Goal: Transaction & Acquisition: Purchase product/service

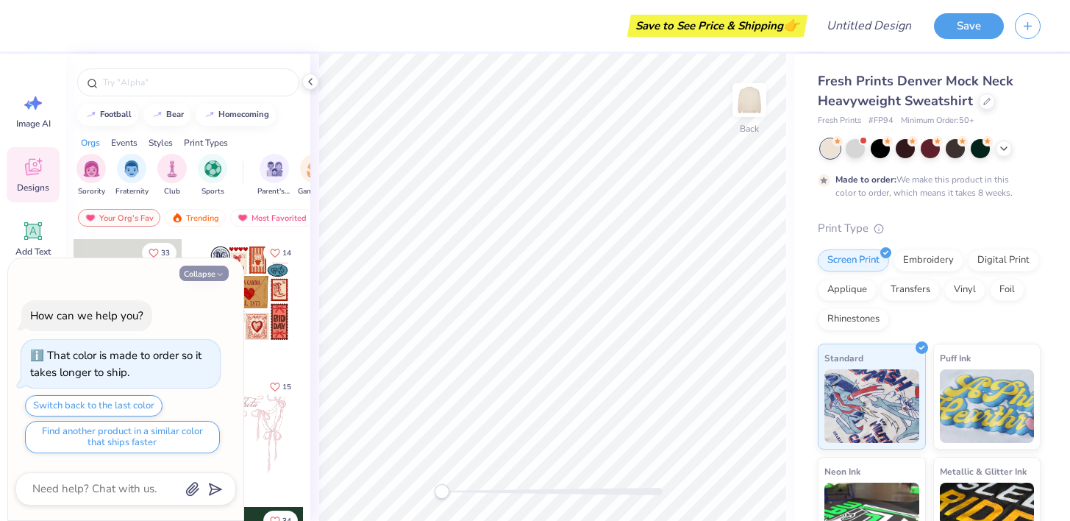
click at [227, 274] on button "Collapse" at bounding box center [203, 273] width 49 height 15
type textarea "x"
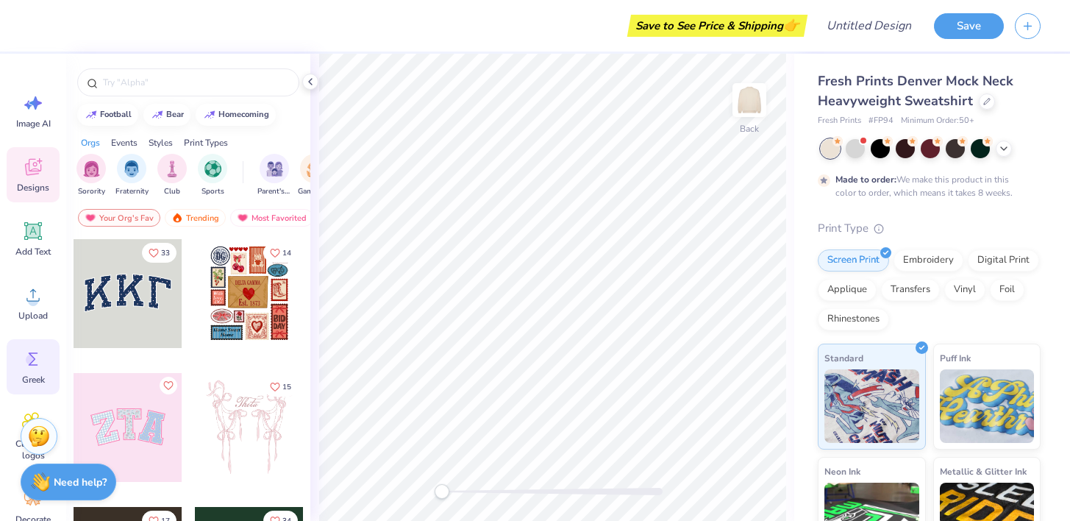
click at [26, 384] on span "Greek" at bounding box center [33, 380] width 23 height 12
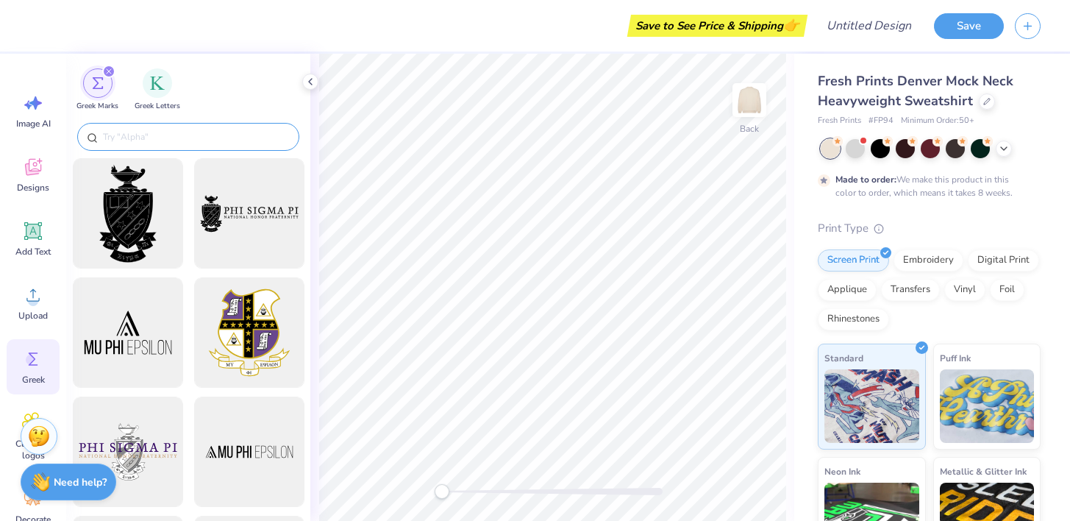
click at [161, 141] on input "text" at bounding box center [196, 136] width 188 height 15
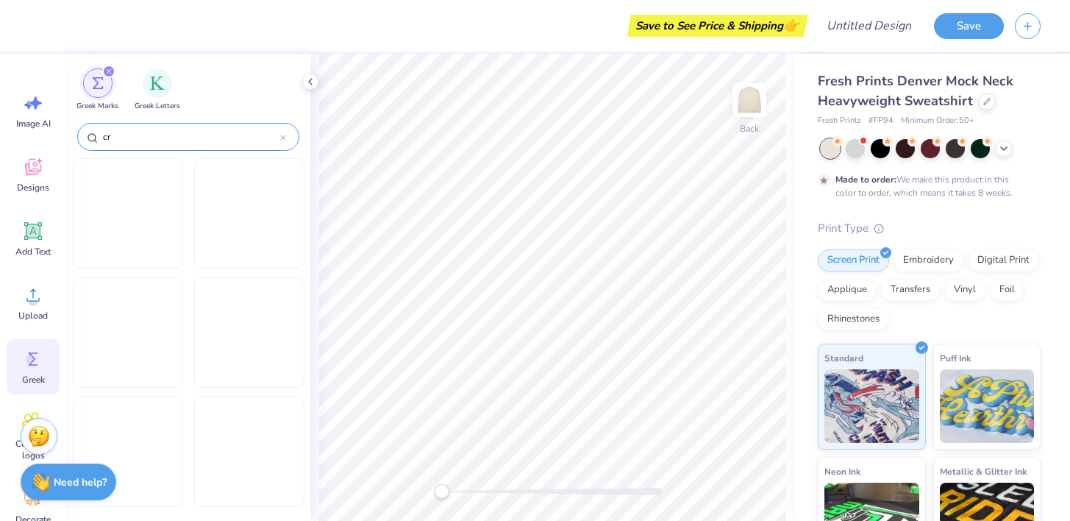
type input "c"
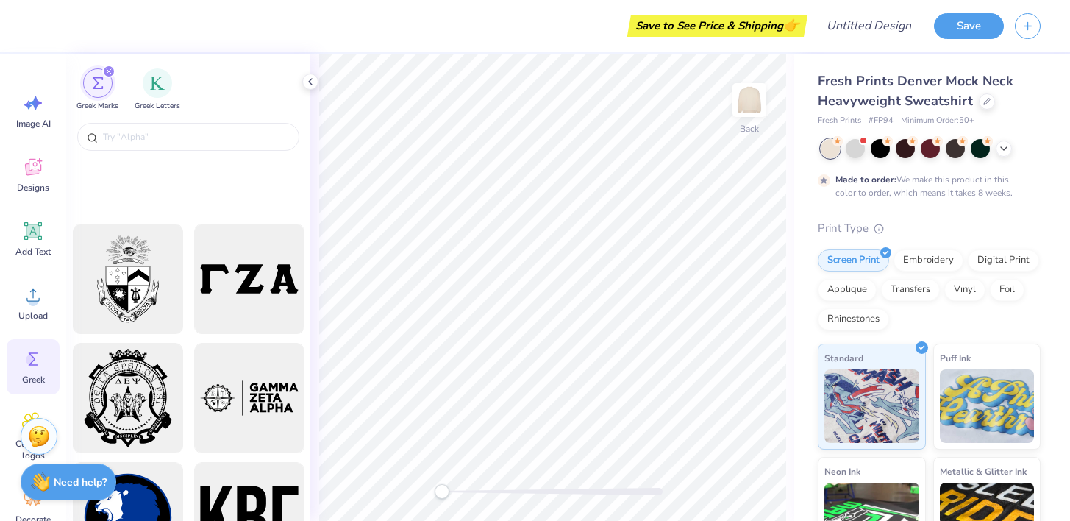
scroll to position [2111, 0]
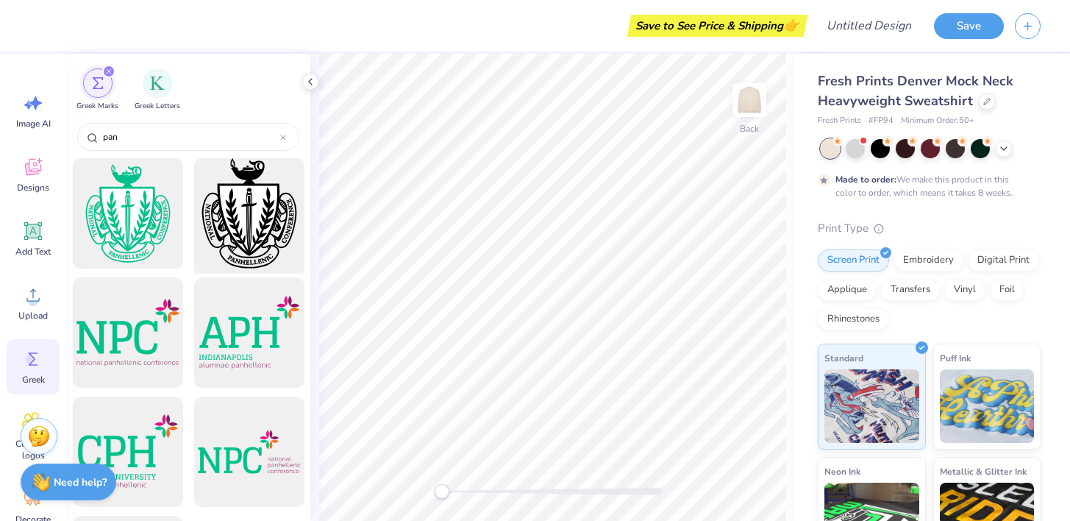
type input "pan"
click at [244, 216] on div at bounding box center [248, 213] width 121 height 121
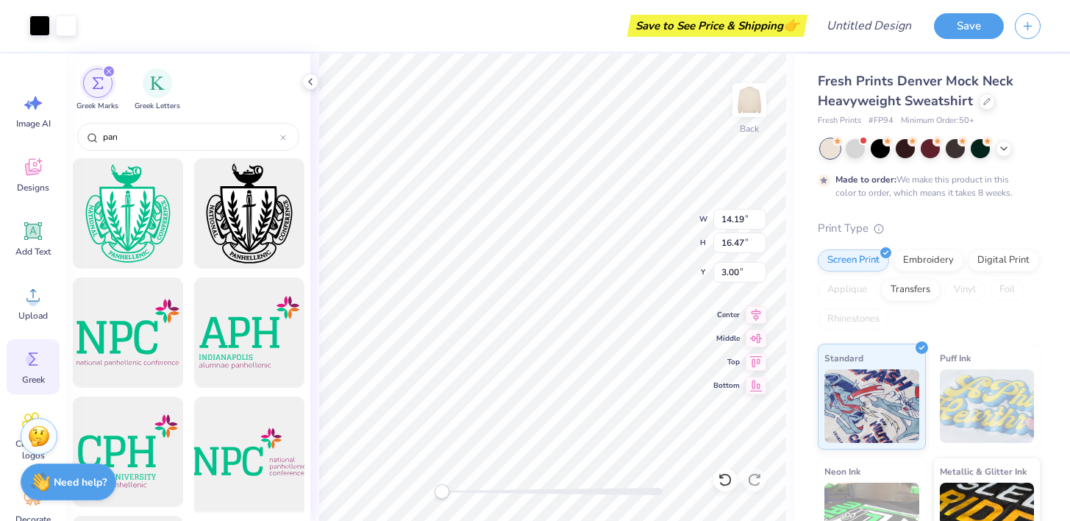
scroll to position [113, 0]
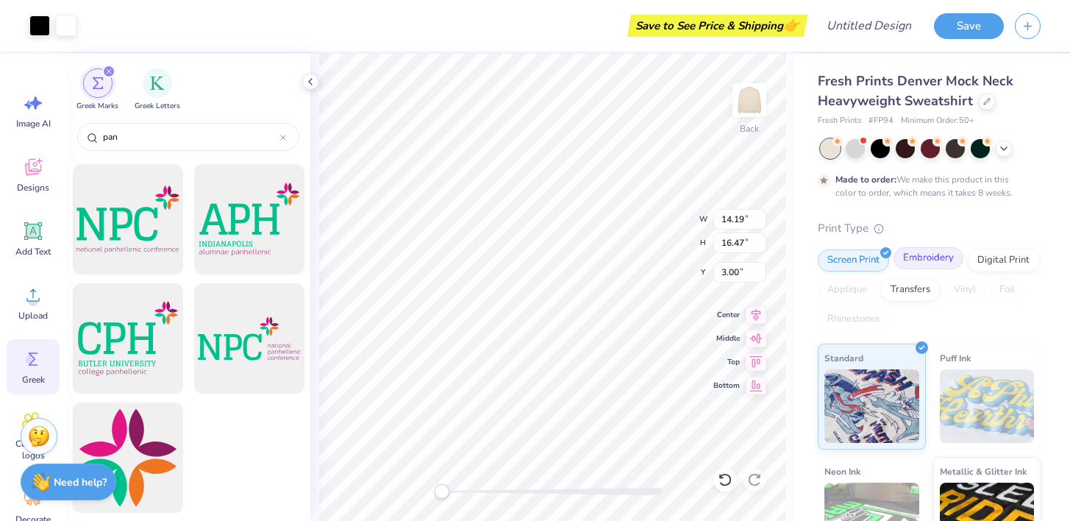
click at [936, 262] on div "Embroidery" at bounding box center [929, 258] width 70 height 22
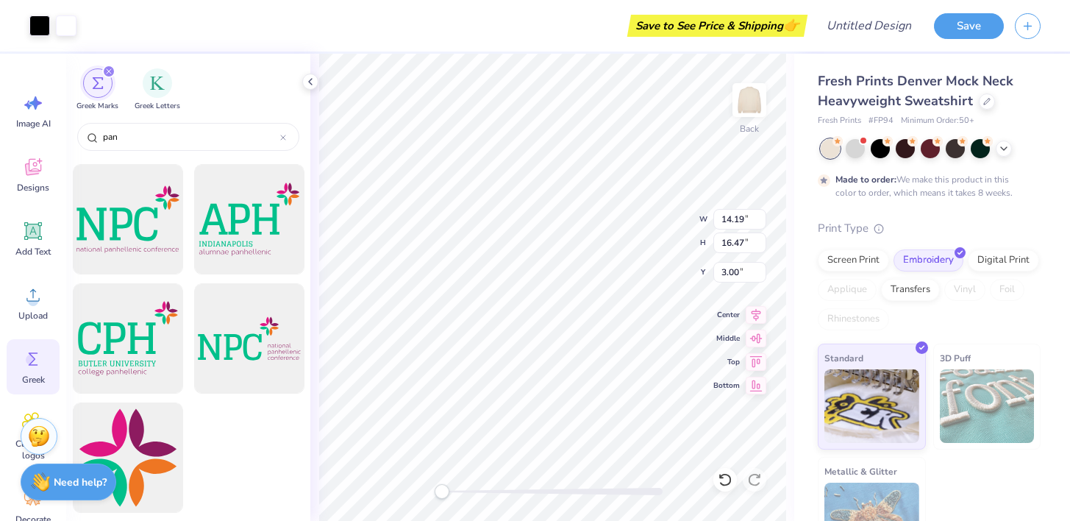
scroll to position [42, 0]
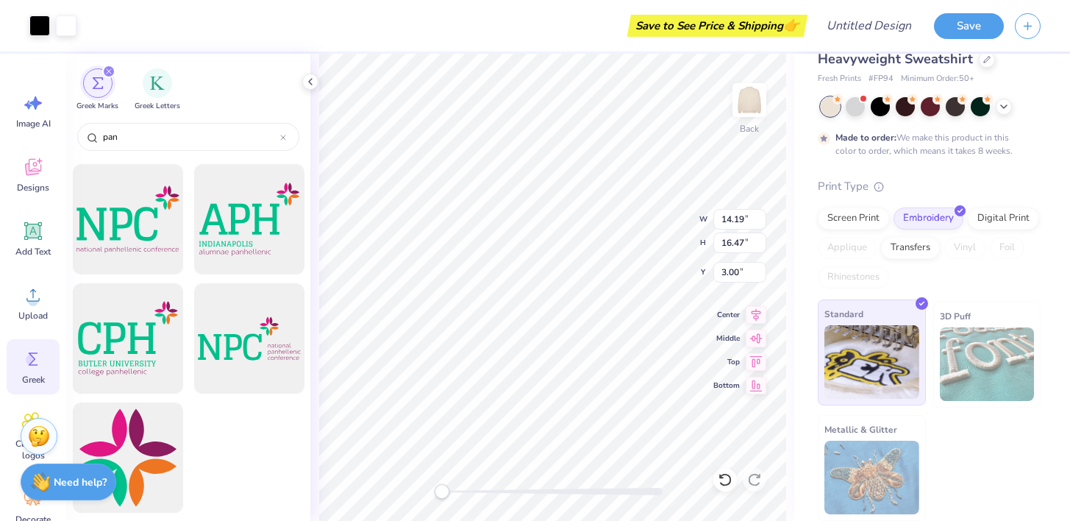
click at [866, 357] on img at bounding box center [872, 362] width 95 height 74
click at [11, 447] on span "Clipart & logos" at bounding box center [33, 450] width 49 height 24
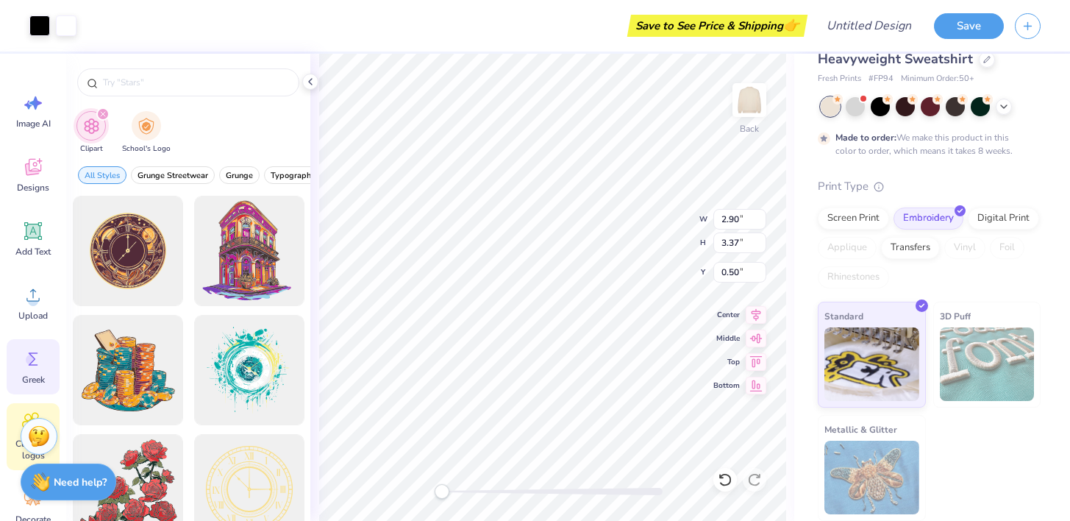
click at [27, 377] on span "Greek" at bounding box center [33, 380] width 23 height 12
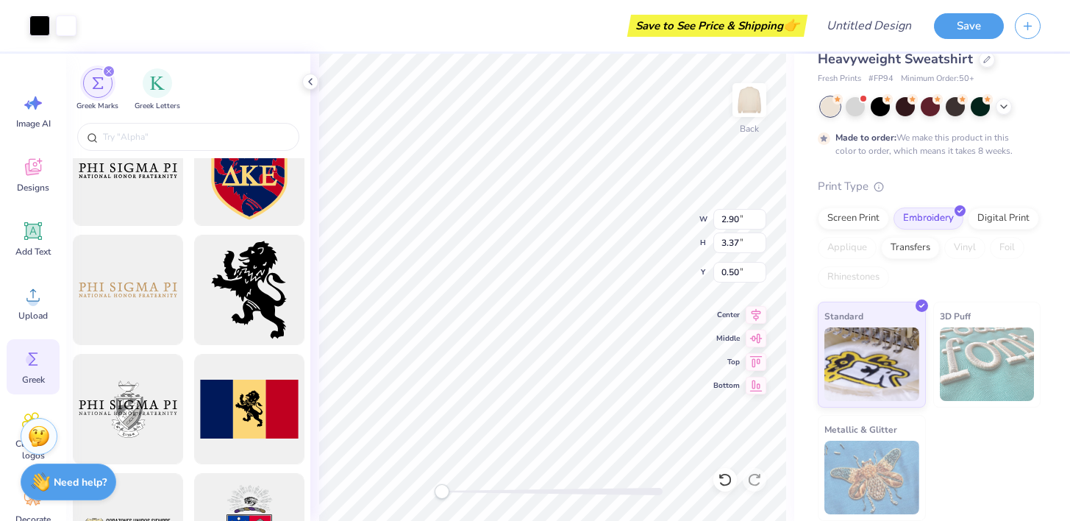
scroll to position [0, 0]
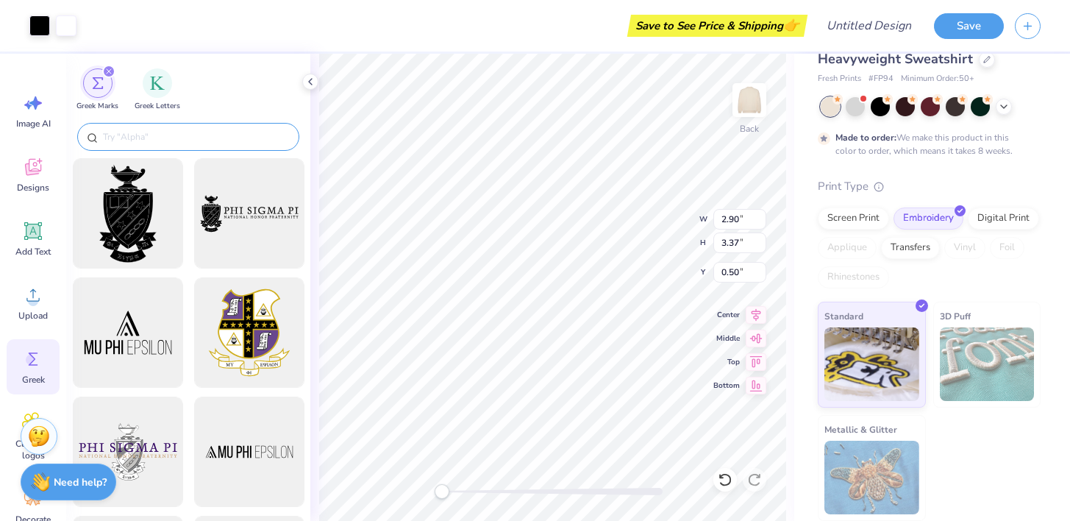
click at [152, 129] on div at bounding box center [188, 137] width 222 height 28
click at [142, 143] on input "text" at bounding box center [196, 136] width 188 height 15
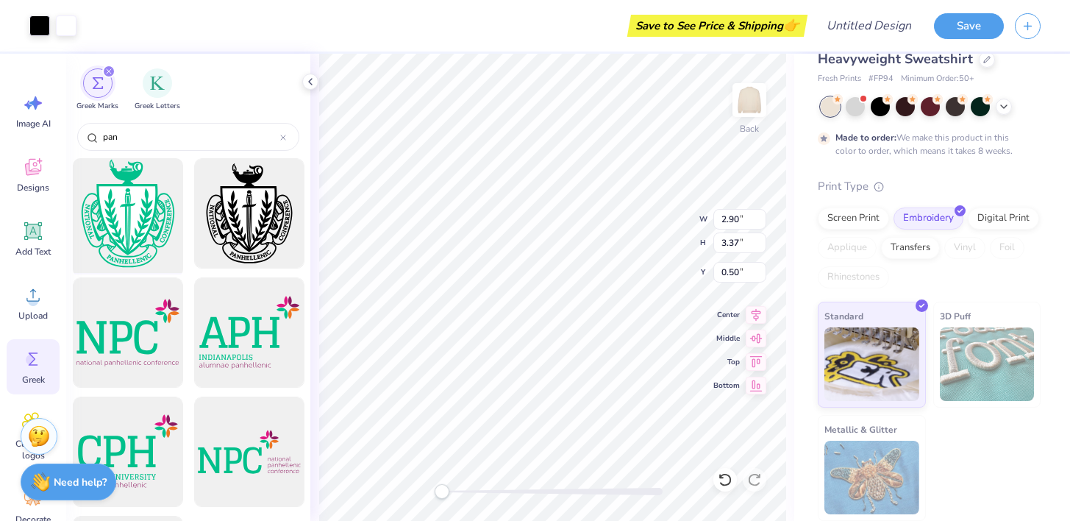
type input "pan"
click at [135, 227] on div at bounding box center [127, 213] width 121 height 121
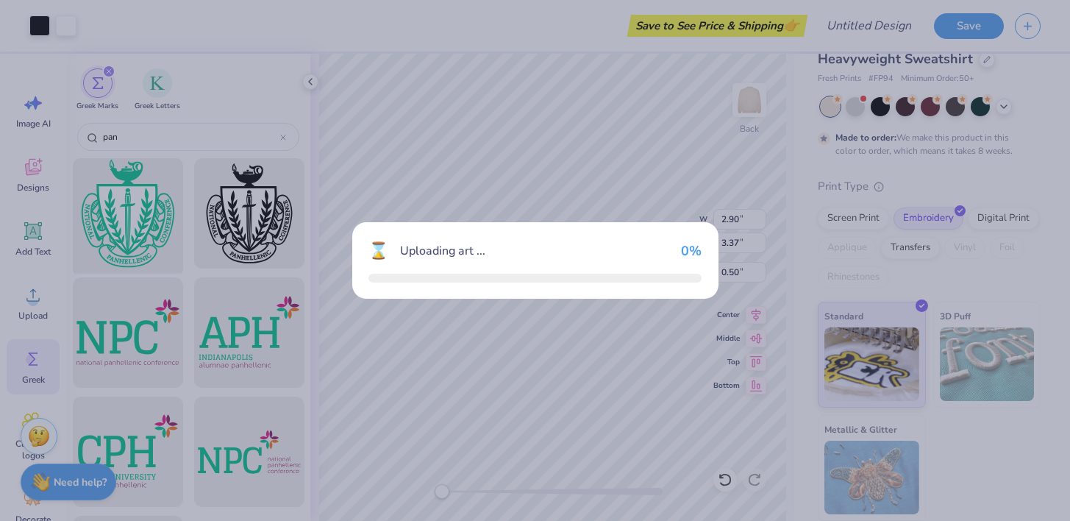
type input "10.33"
type input "12.00"
type input "3.00"
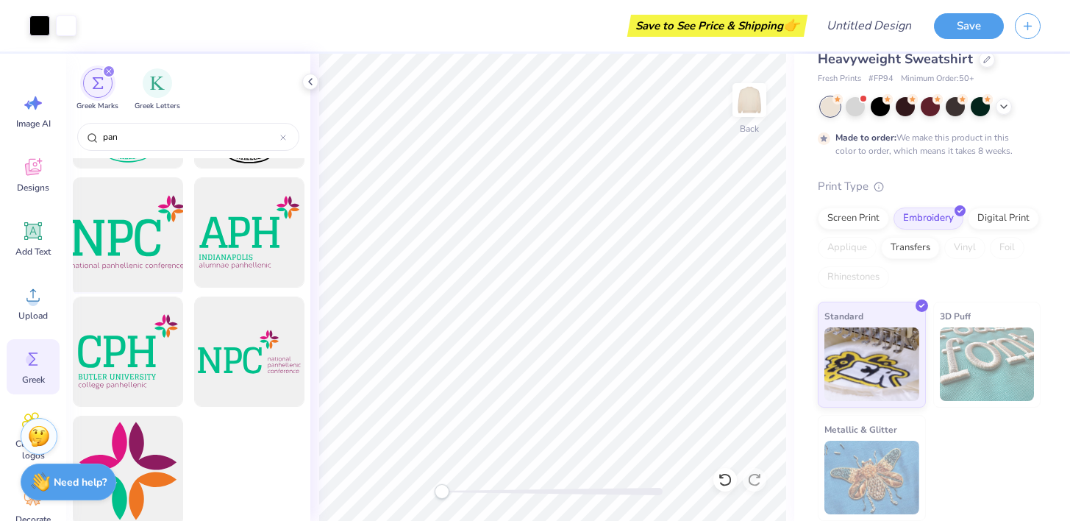
scroll to position [113, 0]
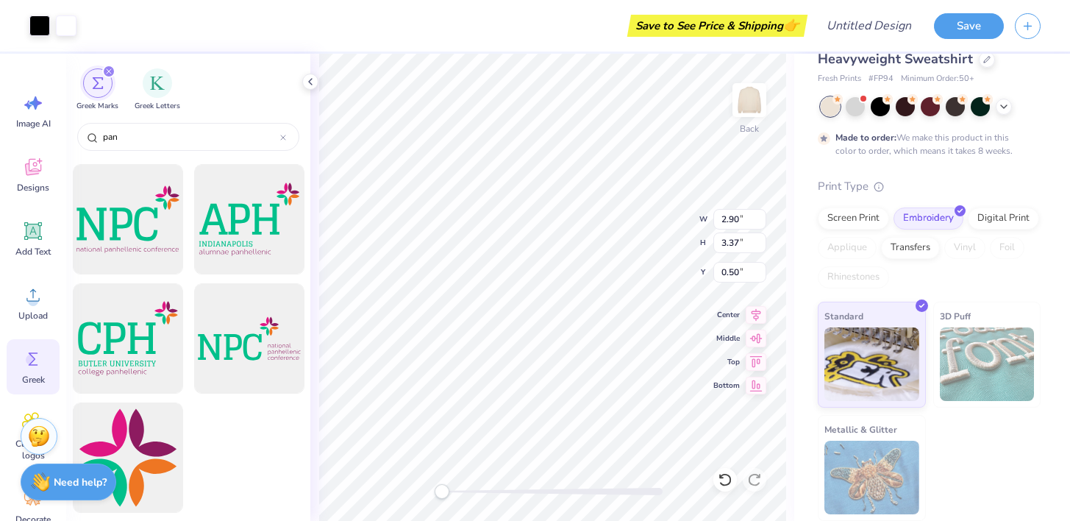
type input "3.34"
type input "3.87"
type textarea "x"
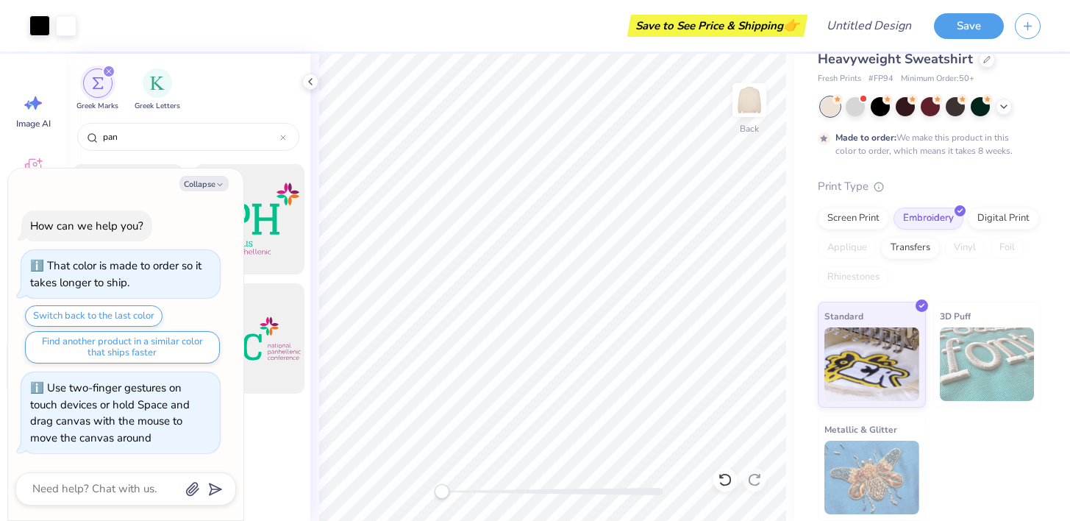
click at [431, 488] on div "Back" at bounding box center [552, 287] width 484 height 467
click at [858, 19] on input "Design Title" at bounding box center [887, 25] width 72 height 29
type input "p"
type textarea "x"
type input "pa"
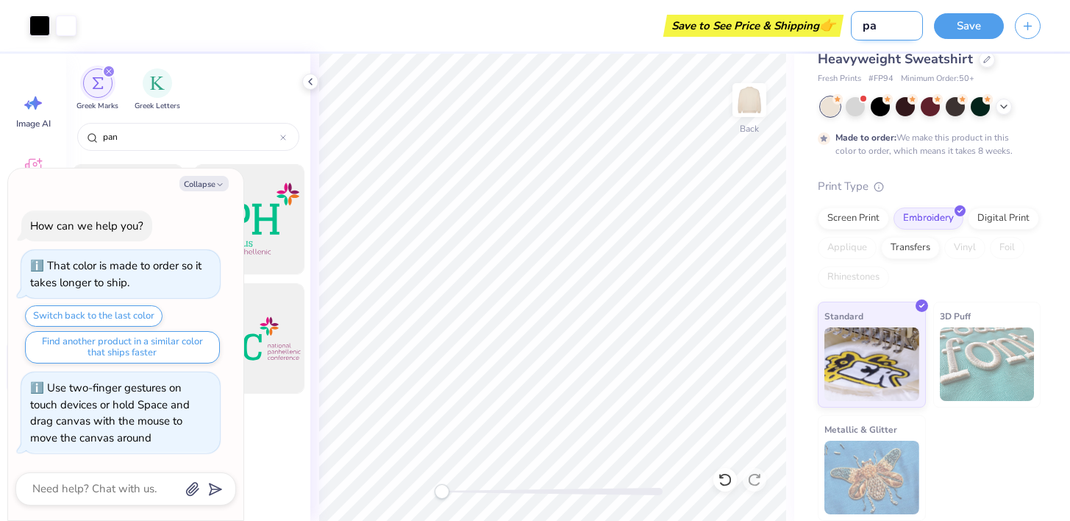
type textarea "x"
type input "pan"
type textarea "x"
type input "pans"
type textarea "x"
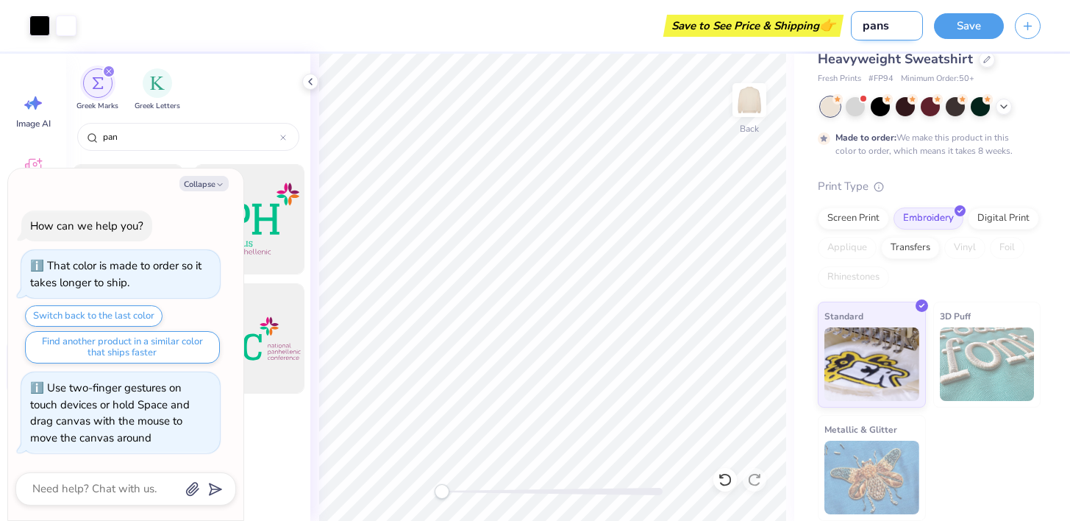
type input "pansw"
type textarea "x"
type input "panswe"
type textarea "x"
type input "panswea"
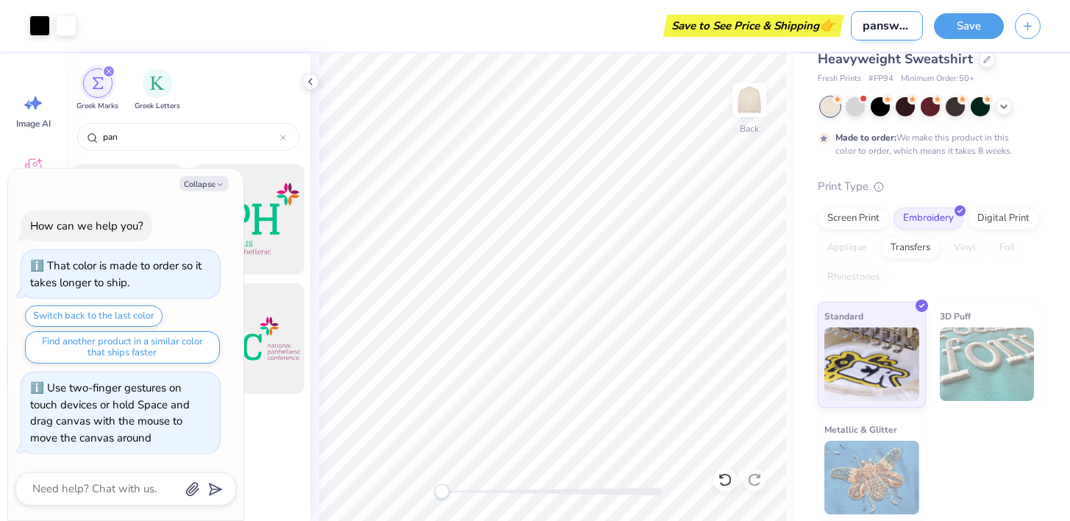
type textarea "x"
type input "pansweat"
type textarea "x"
type input "pansweats"
type textarea "x"
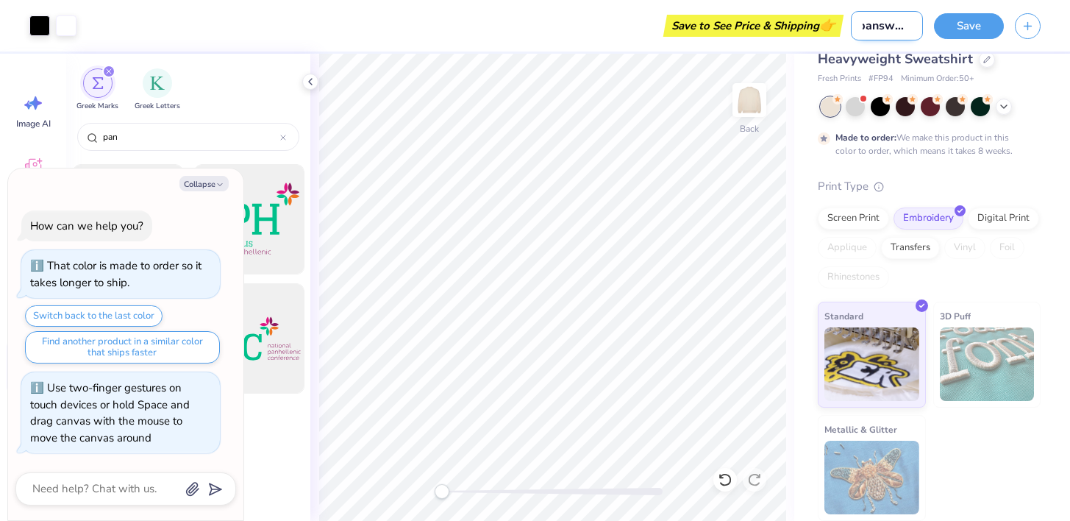
type input "pansweatsh"
type textarea "x"
type input "pansweatshi"
type textarea "x"
type input "pansweatshir"
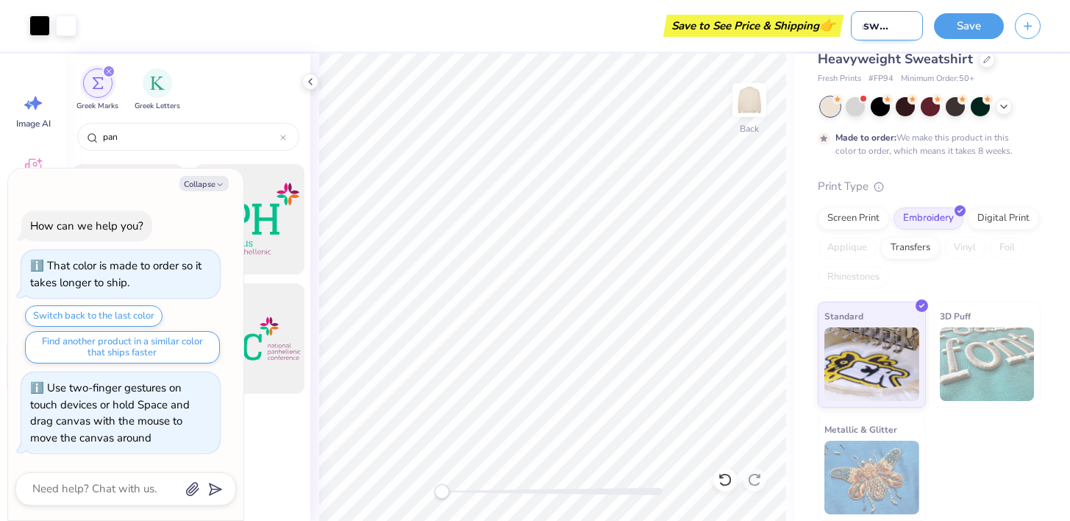
type textarea "x"
type input "pansweatshirt"
type textarea "x"
type input "pansweatshirt"
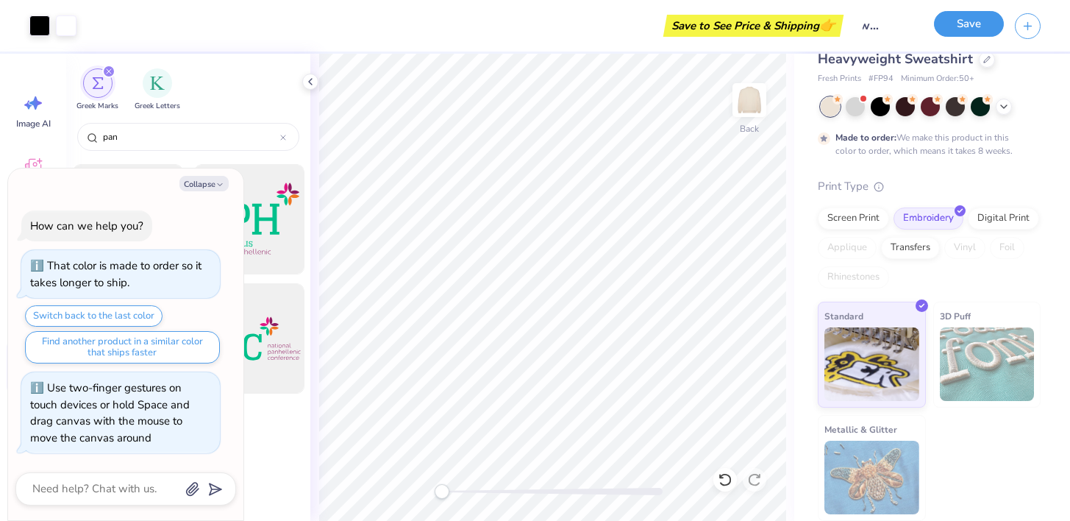
click at [943, 19] on button "Save" at bounding box center [969, 24] width 70 height 26
type textarea "x"
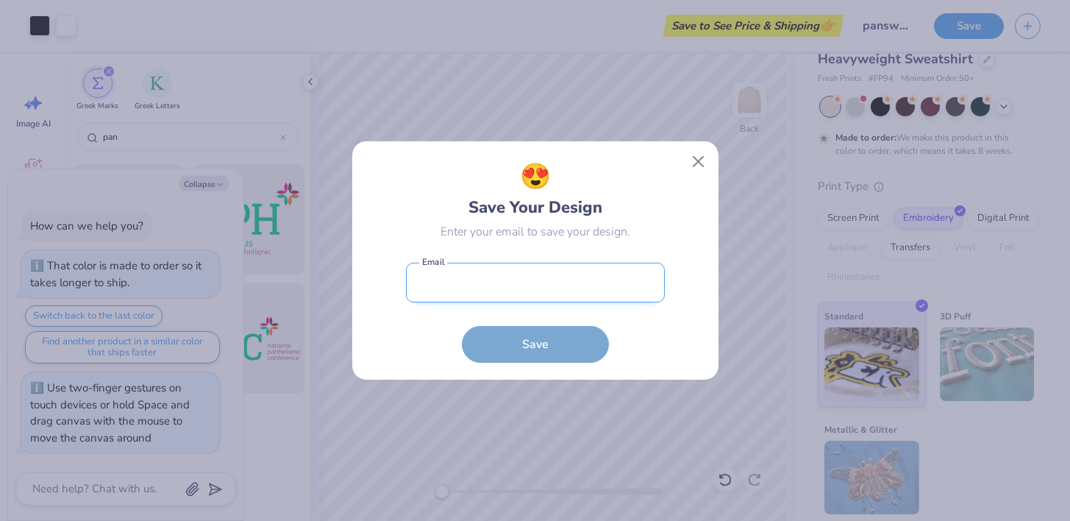
click at [522, 284] on input "email" at bounding box center [535, 283] width 259 height 40
type input "m"
type input "[EMAIL_ADDRESS][DOMAIN_NAME]"
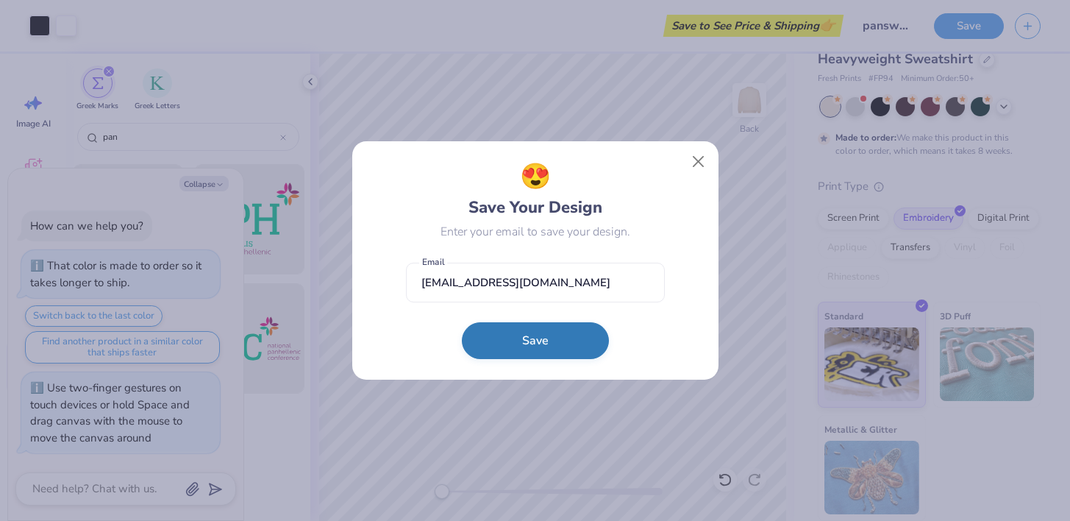
click at [522, 341] on button "Save" at bounding box center [535, 340] width 147 height 37
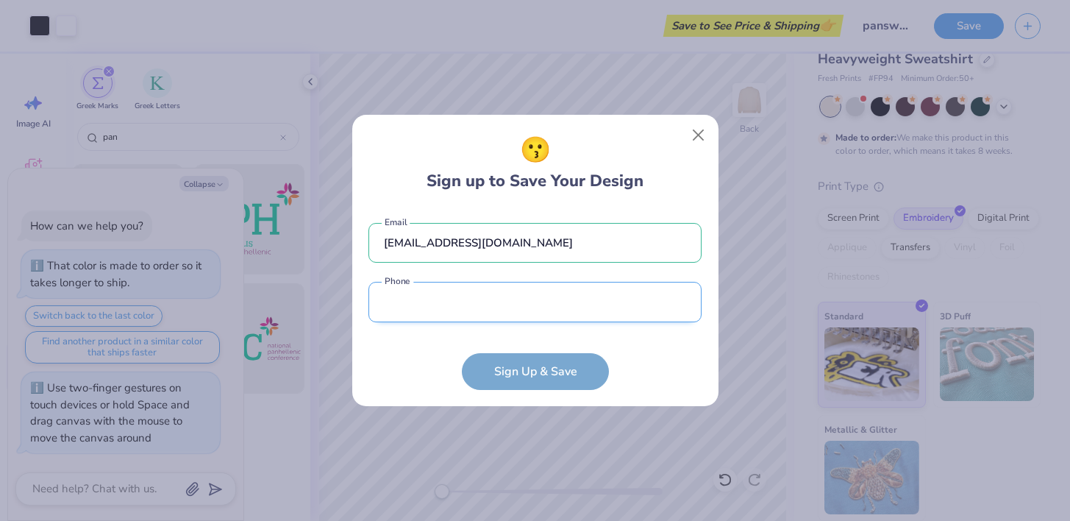
click at [469, 301] on input "tel" at bounding box center [535, 302] width 333 height 40
type input "[PHONE_NUMBER]"
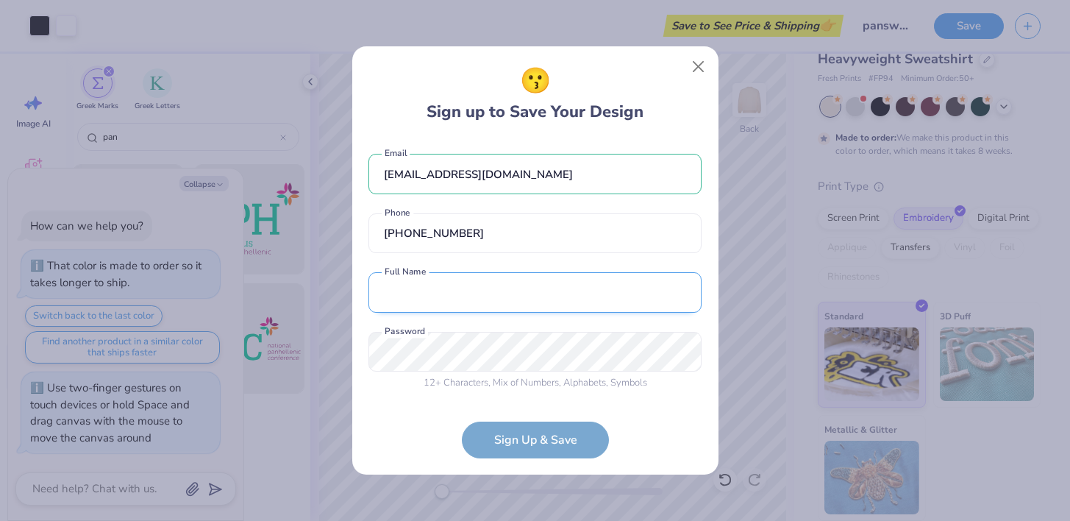
click at [456, 310] on input "text" at bounding box center [535, 292] width 333 height 40
type input "[PERSON_NAME]"
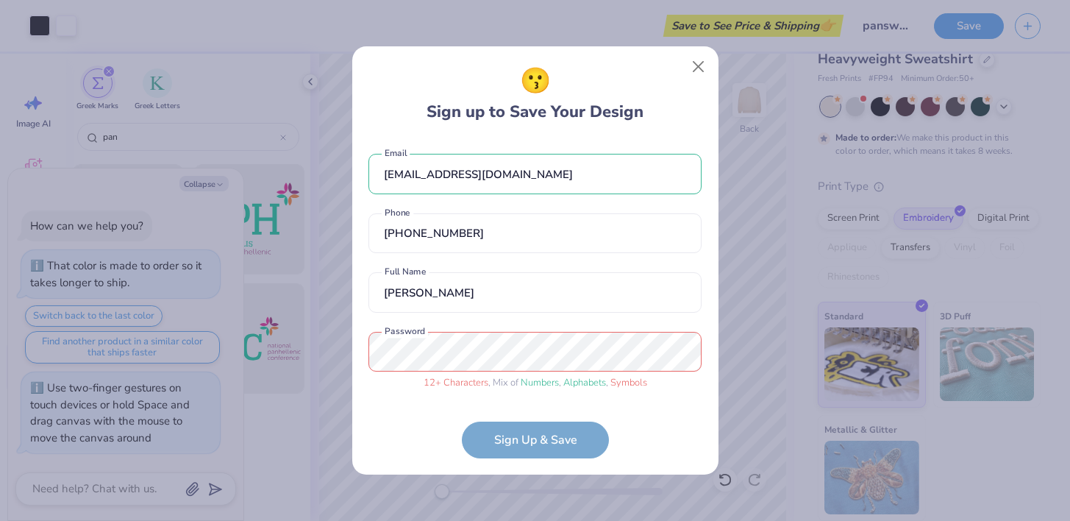
click at [505, 444] on form "[EMAIL_ADDRESS][DOMAIN_NAME] Email [PHONE_NUMBER] Phone [PERSON_NAME] Full Name…" at bounding box center [535, 298] width 333 height 319
click at [509, 438] on form "[EMAIL_ADDRESS][DOMAIN_NAME] Email [PHONE_NUMBER] Phone [PERSON_NAME] Full Name…" at bounding box center [535, 298] width 333 height 319
click at [527, 441] on form "[EMAIL_ADDRESS][DOMAIN_NAME] Email [PHONE_NUMBER] Phone [PERSON_NAME] Full Name…" at bounding box center [535, 298] width 333 height 319
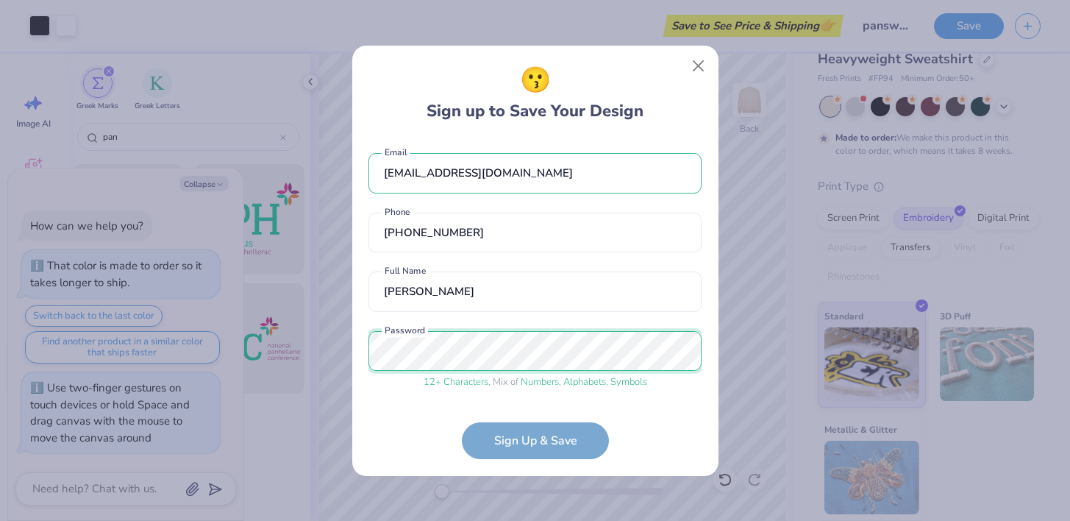
scroll to position [54, 0]
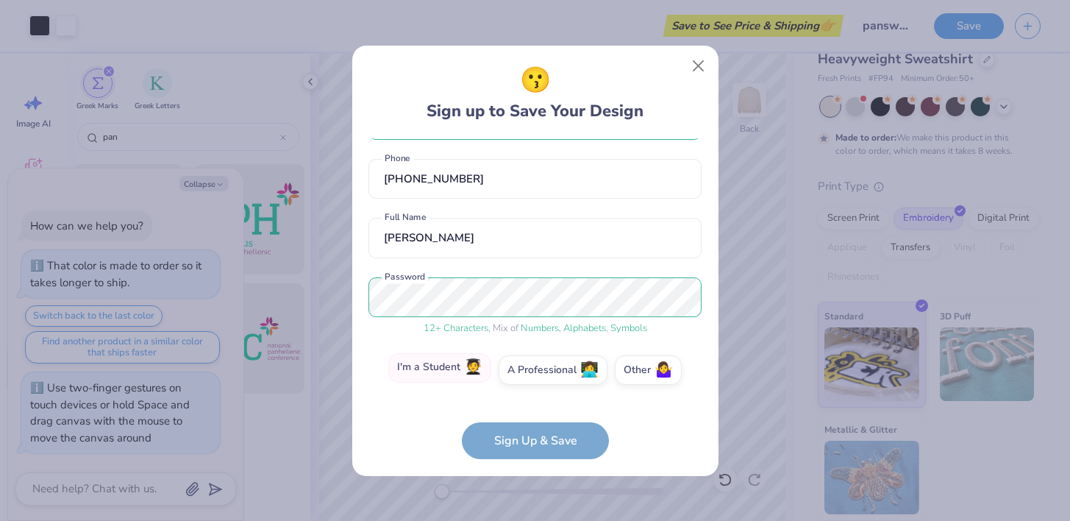
click at [439, 372] on label "I'm a Student 🧑‍🎓" at bounding box center [439, 367] width 103 height 29
click at [530, 422] on input "I'm a Student 🧑‍🎓" at bounding box center [535, 427] width 10 height 10
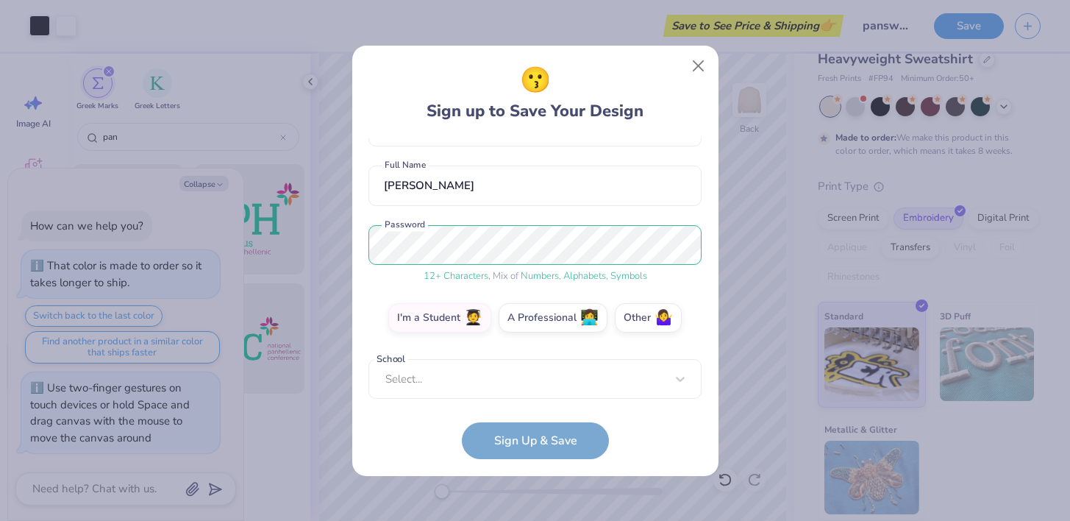
click at [504, 395] on div "Select..." at bounding box center [535, 379] width 333 height 40
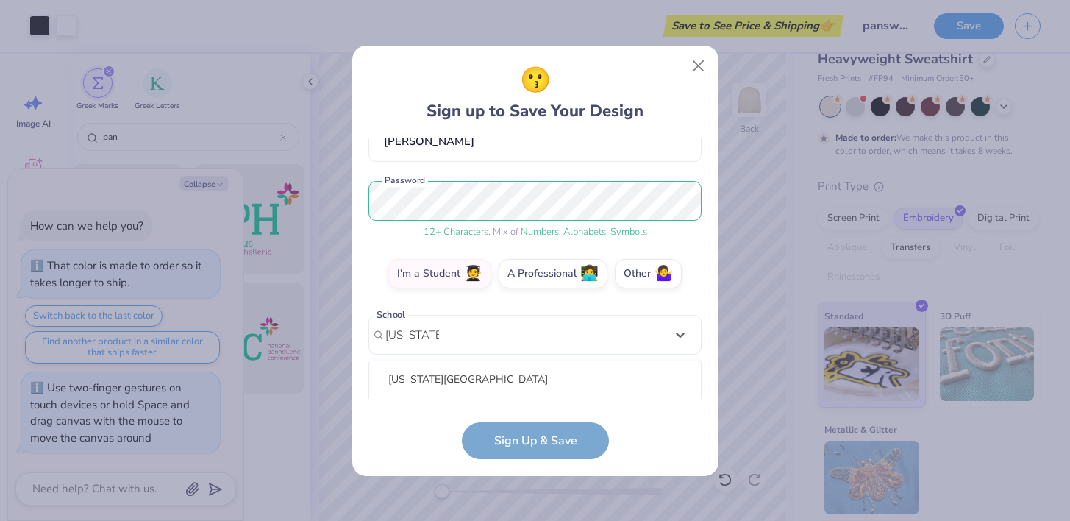
scroll to position [334, 0]
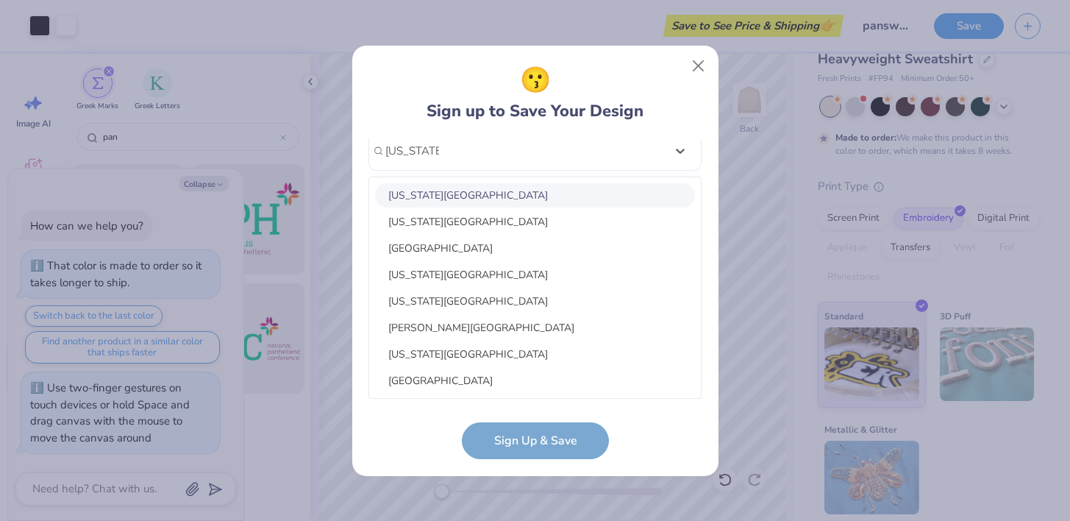
click at [490, 188] on div "[US_STATE][GEOGRAPHIC_DATA]" at bounding box center [535, 195] width 320 height 24
type input "[US_STATE] co"
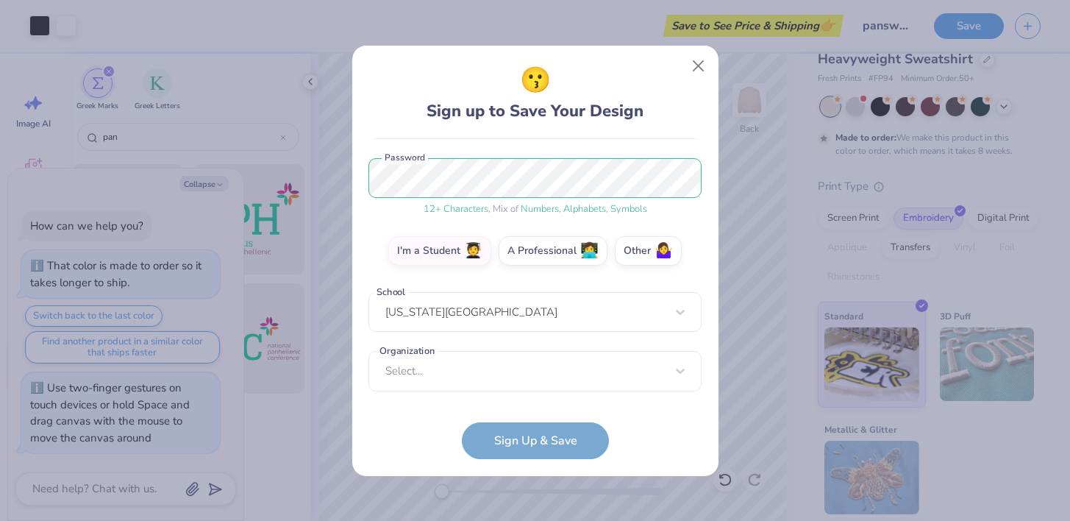
scroll to position [172, 0]
click at [458, 387] on div "[EMAIL_ADDRESS][DOMAIN_NAME] Email [PHONE_NUMBER] Phone [PERSON_NAME] Full Name…" at bounding box center [535, 268] width 333 height 260
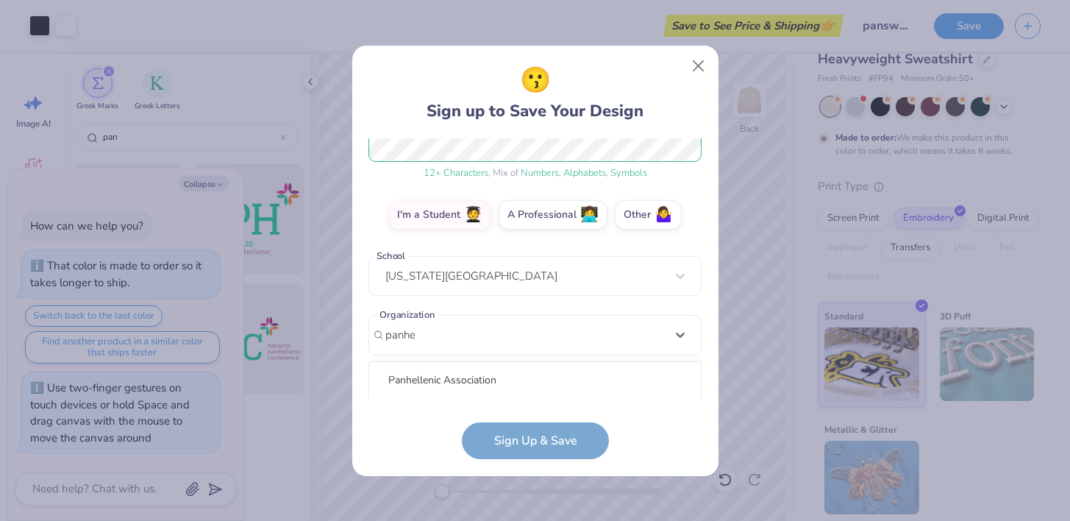
scroll to position [393, 0]
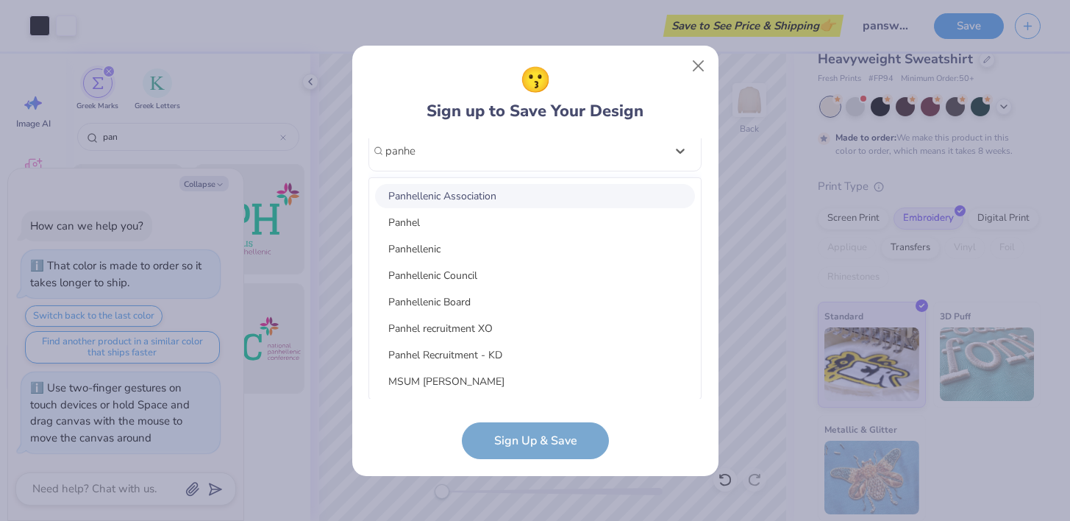
click at [438, 195] on div "Panhellenic Association" at bounding box center [535, 196] width 320 height 24
type input "panhe"
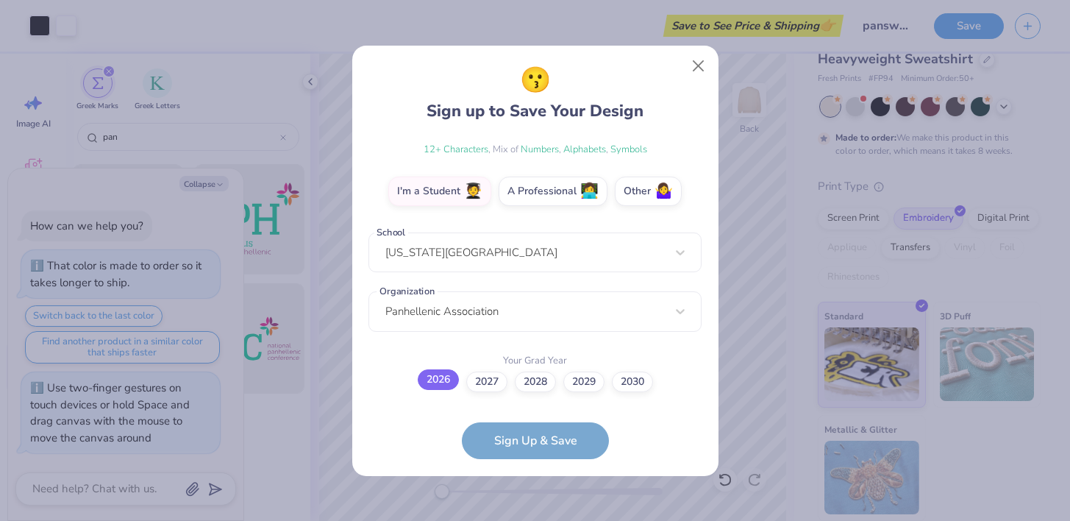
click at [433, 388] on label "2026" at bounding box center [438, 379] width 41 height 21
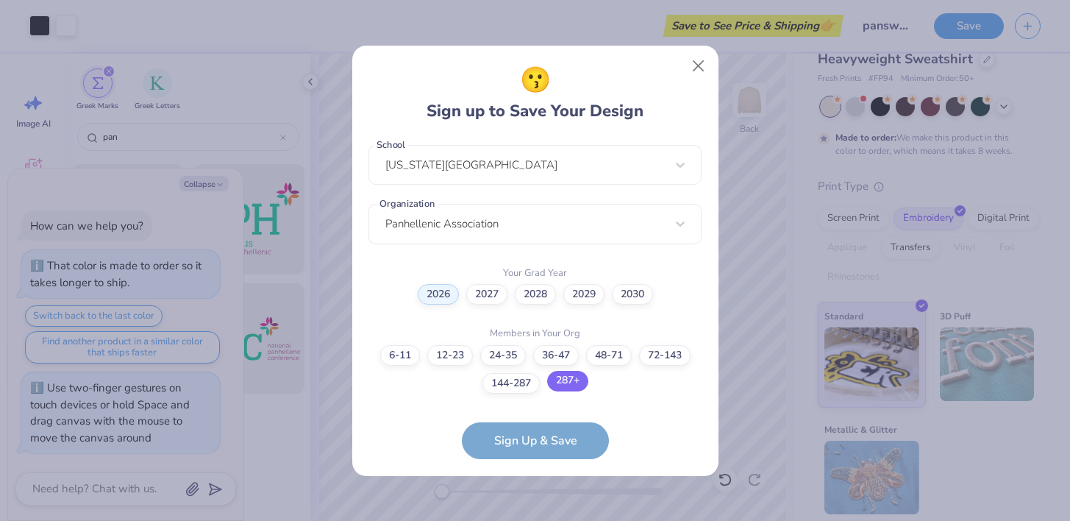
click at [561, 383] on label "287+" at bounding box center [567, 381] width 41 height 21
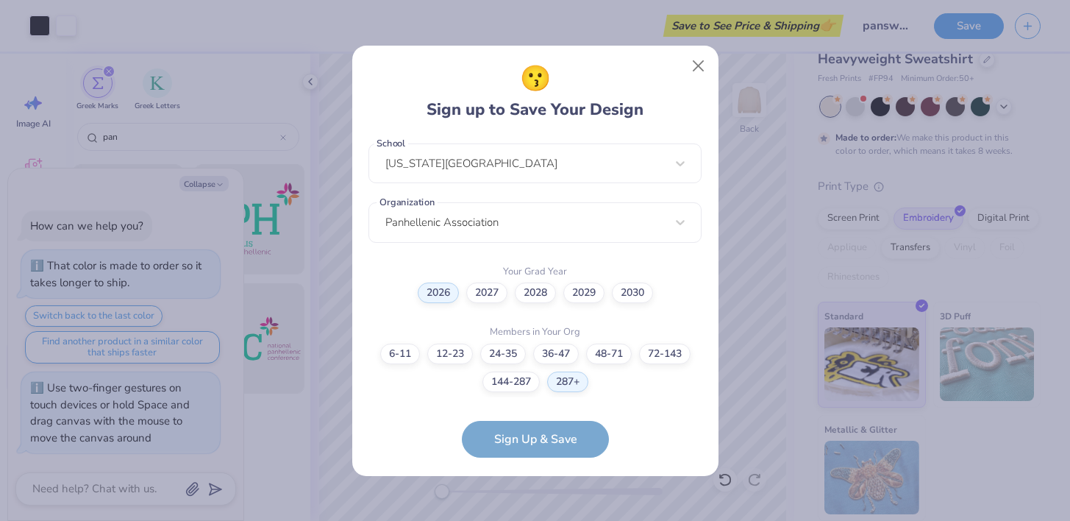
scroll to position [380, 0]
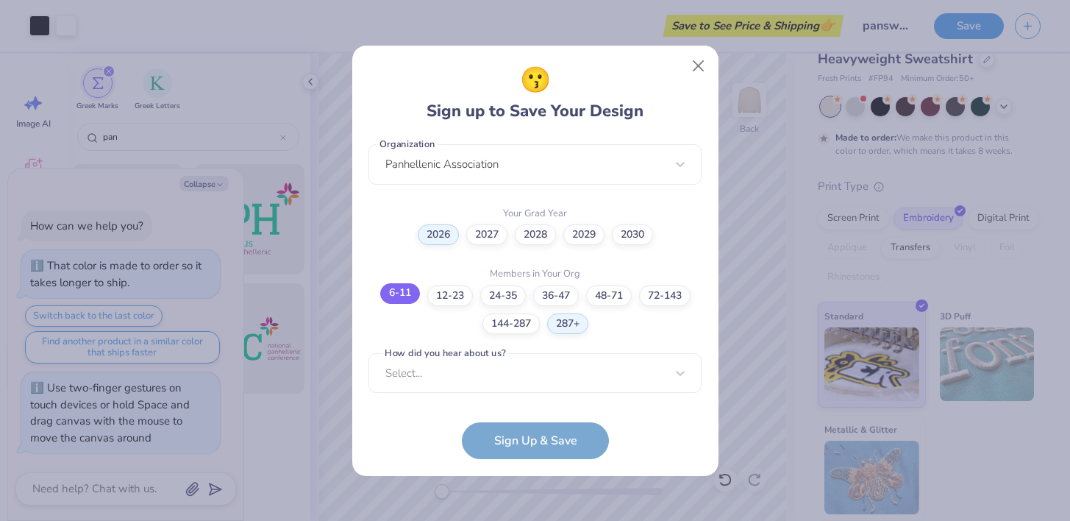
click at [397, 294] on label "6-11" at bounding box center [400, 293] width 40 height 21
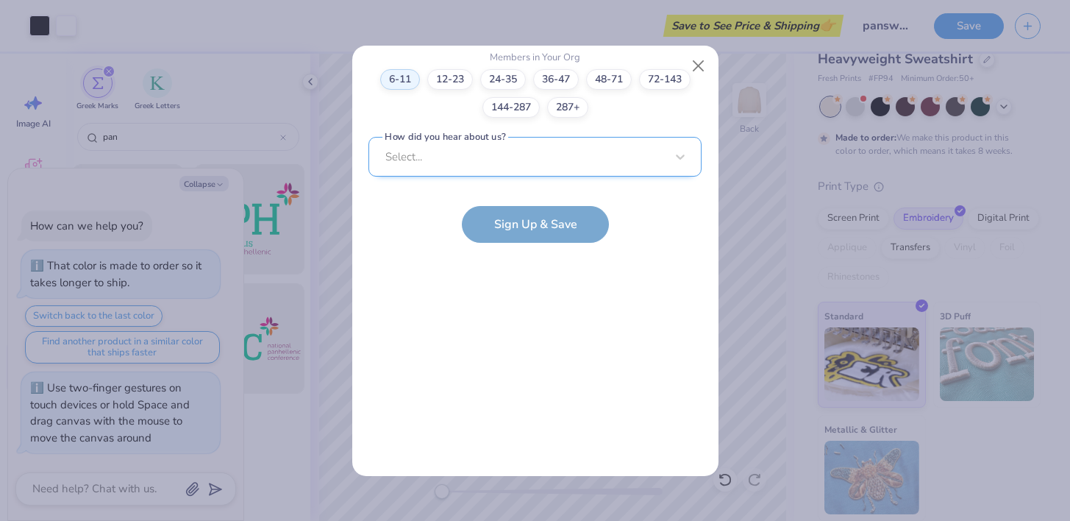
click at [424, 166] on div "Select..." at bounding box center [535, 157] width 333 height 40
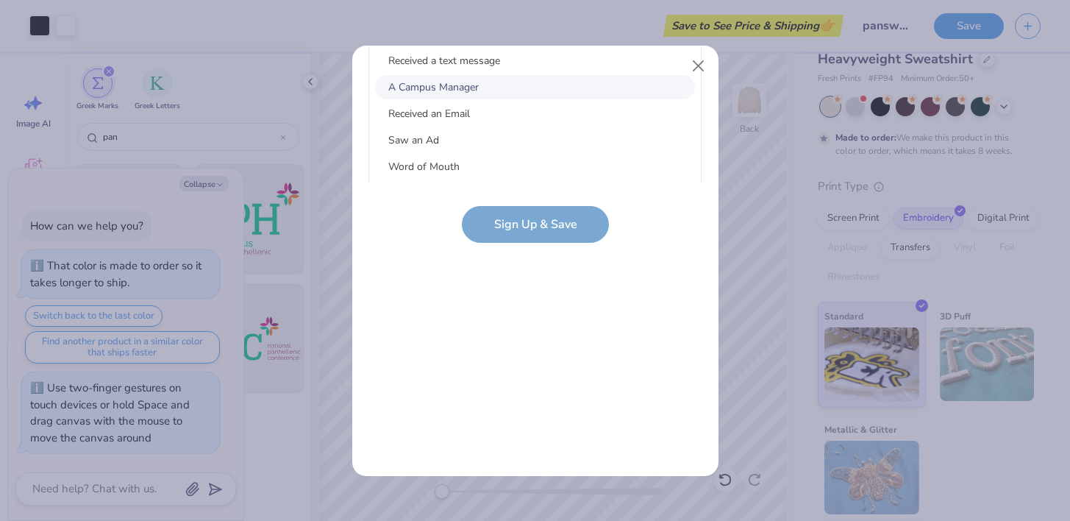
scroll to position [0, 0]
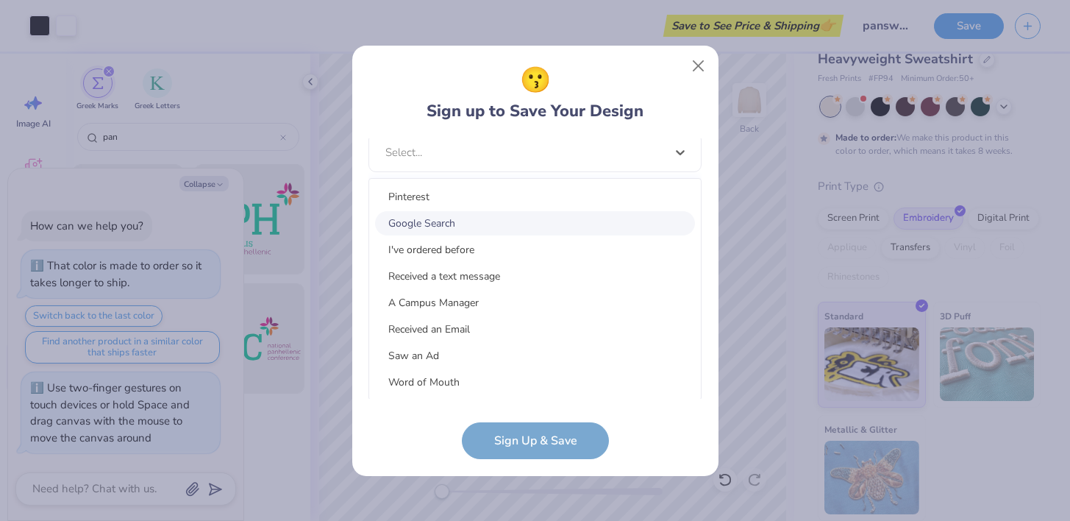
click at [410, 232] on div "Google Search" at bounding box center [535, 223] width 320 height 24
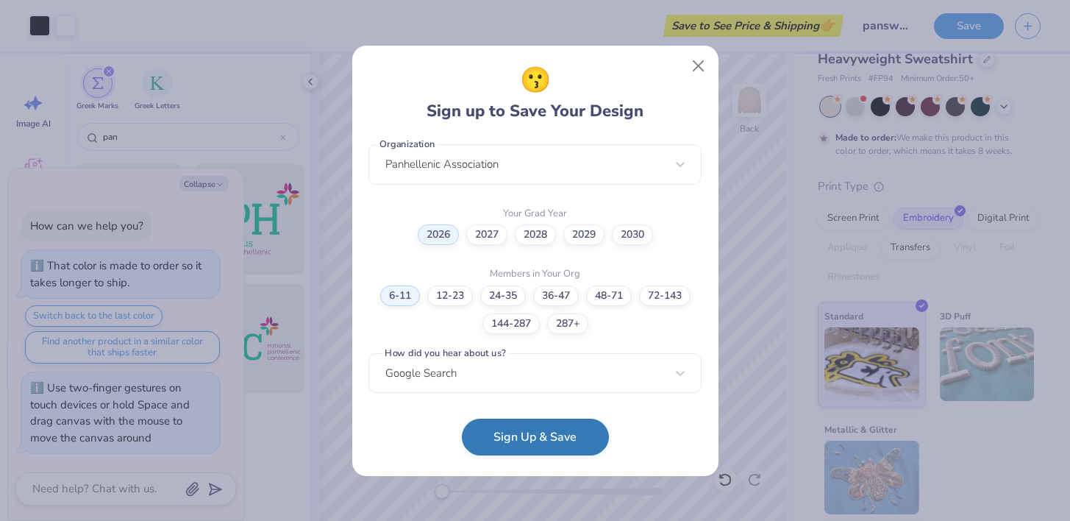
click at [508, 440] on button "Sign Up & Save" at bounding box center [535, 437] width 147 height 37
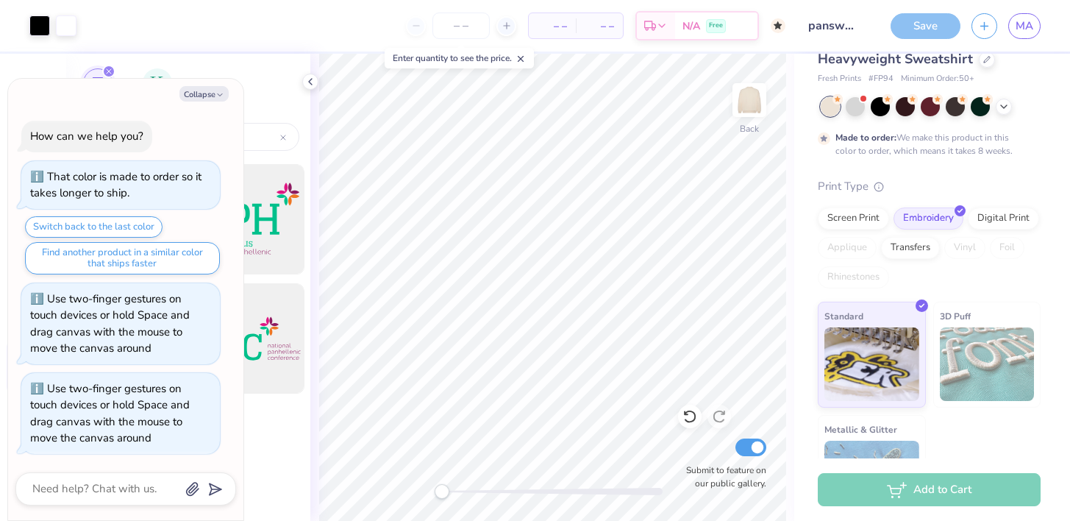
scroll to position [0, 0]
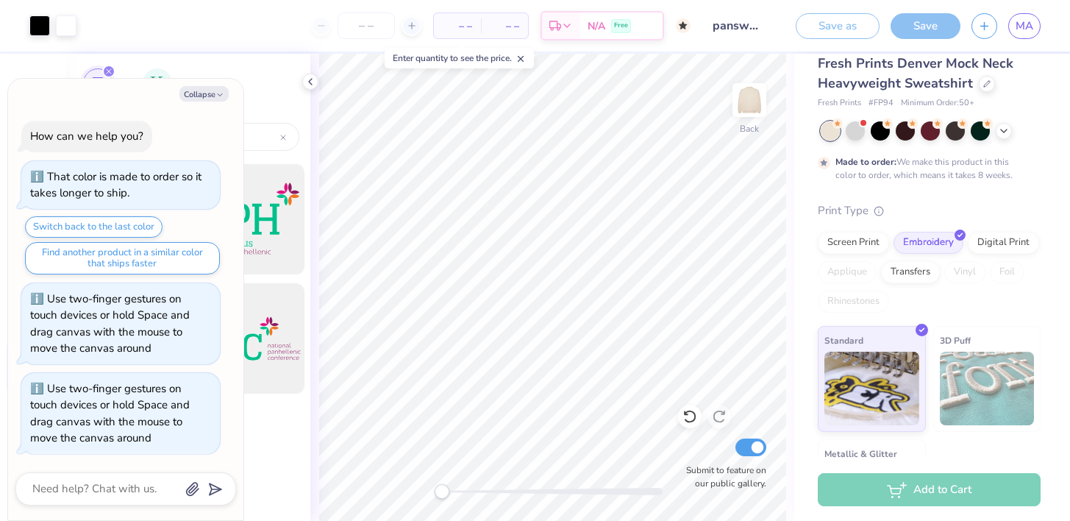
click at [461, 27] on div "– – Per Item – – Total Est. Delivery N/A Free" at bounding box center [389, 25] width 603 height 51
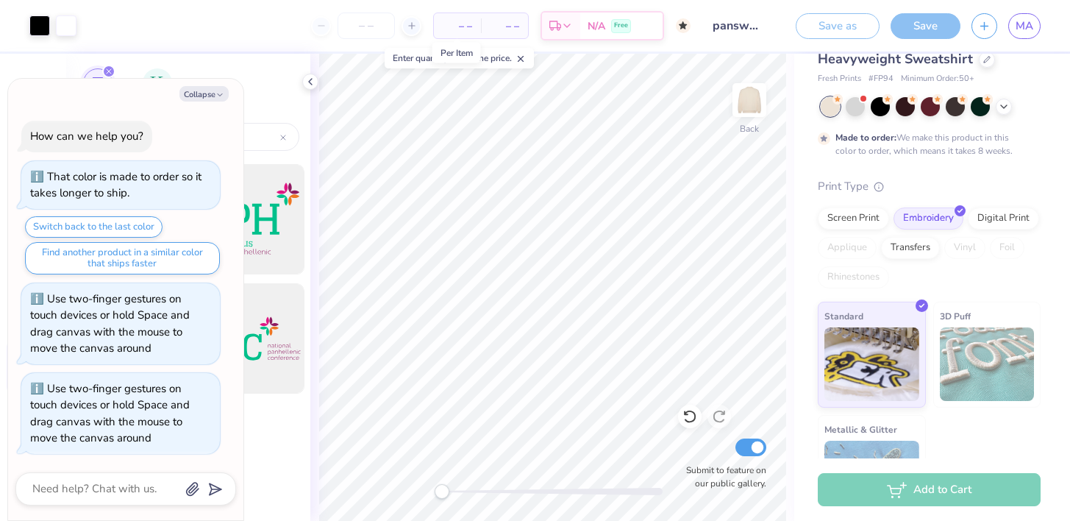
type textarea "x"
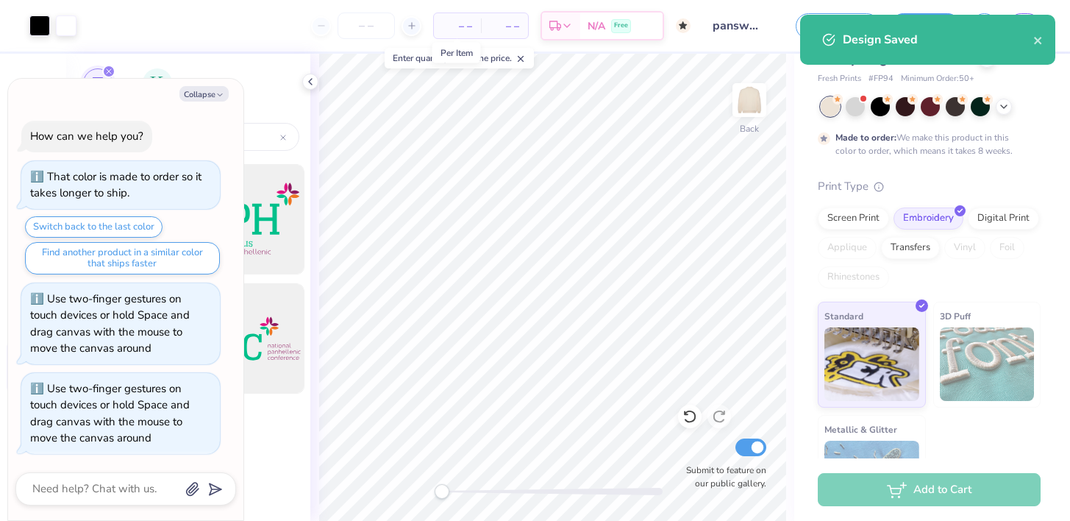
type input "8"
type textarea "x"
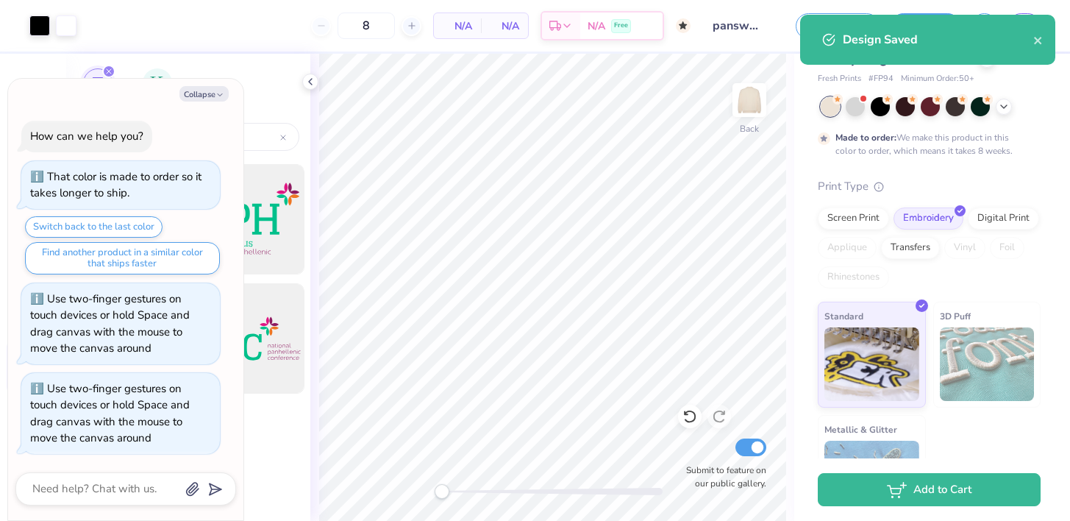
type input "50"
click at [396, 75] on body "Art colors 50 N/A Per Item N/A Total Est. Delivery N/A Free Design Title panswe…" at bounding box center [535, 260] width 1070 height 521
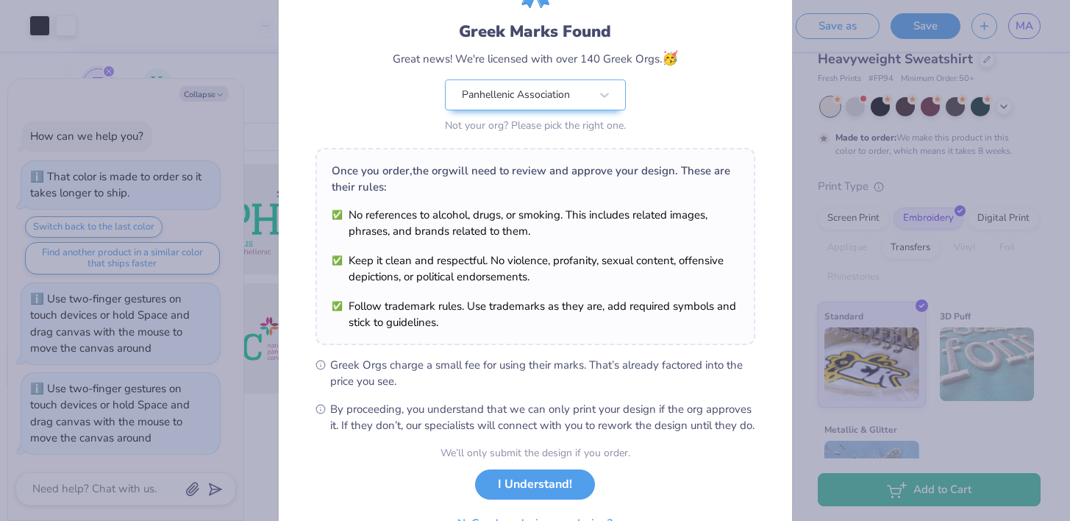
scroll to position [168, 0]
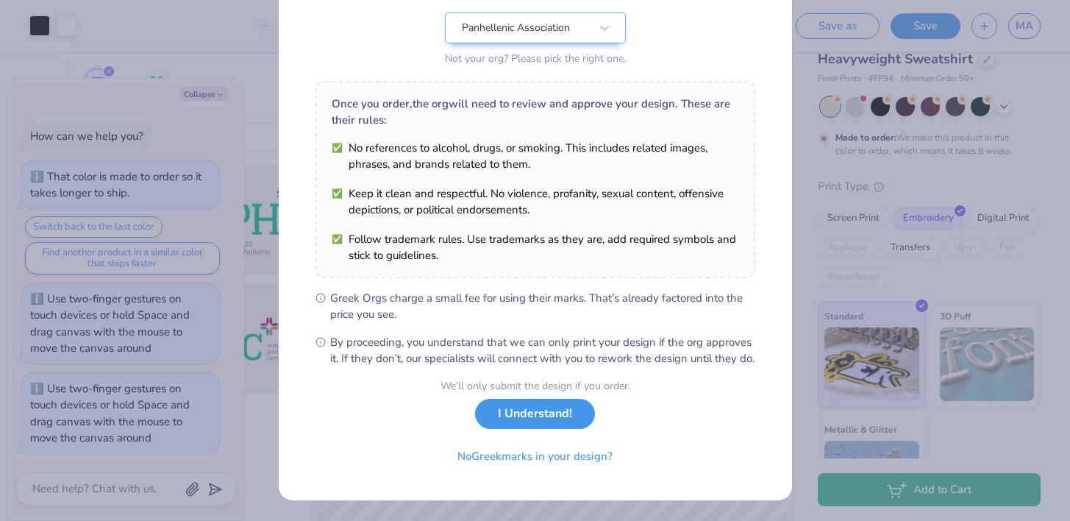
click at [546, 422] on button "I Understand!" at bounding box center [535, 414] width 120 height 30
type textarea "x"
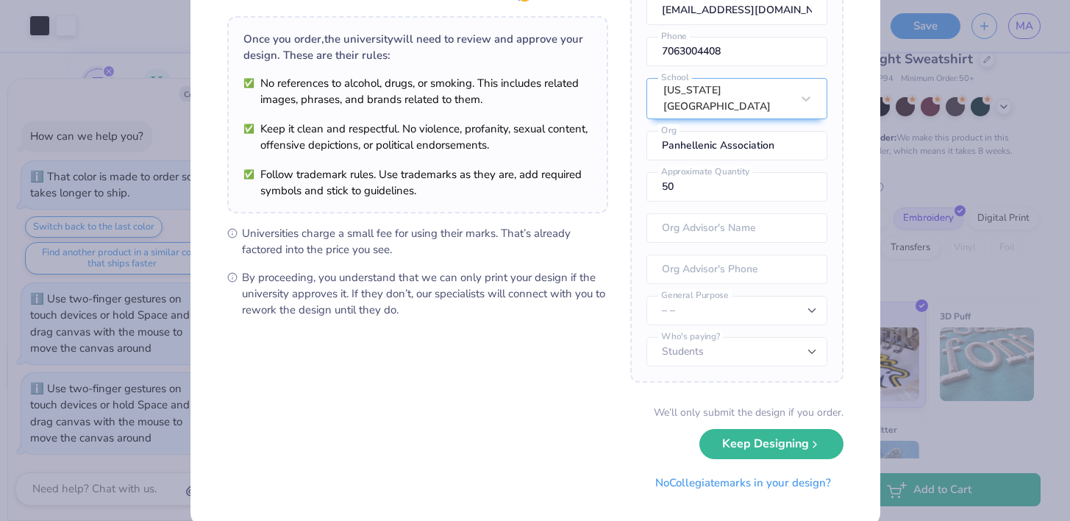
scroll to position [119, 0]
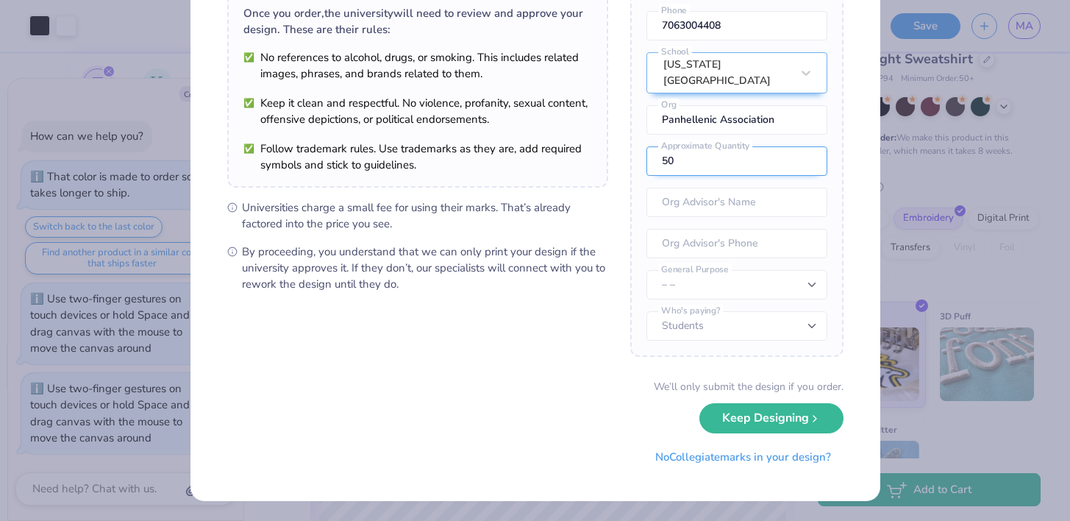
click at [728, 164] on input "50" at bounding box center [737, 160] width 181 height 29
type input "5"
type input "8"
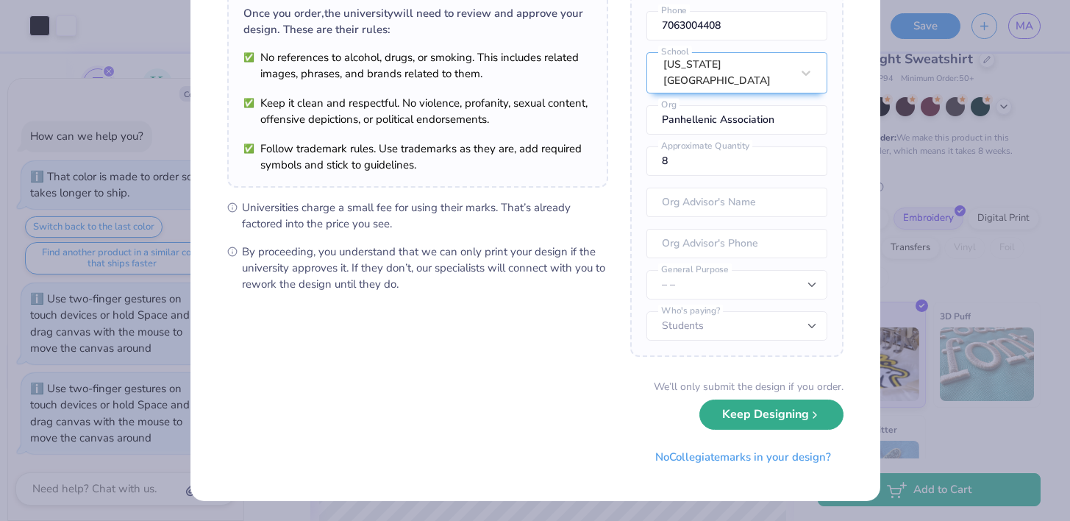
click at [781, 421] on button "Keep Designing" at bounding box center [772, 414] width 144 height 30
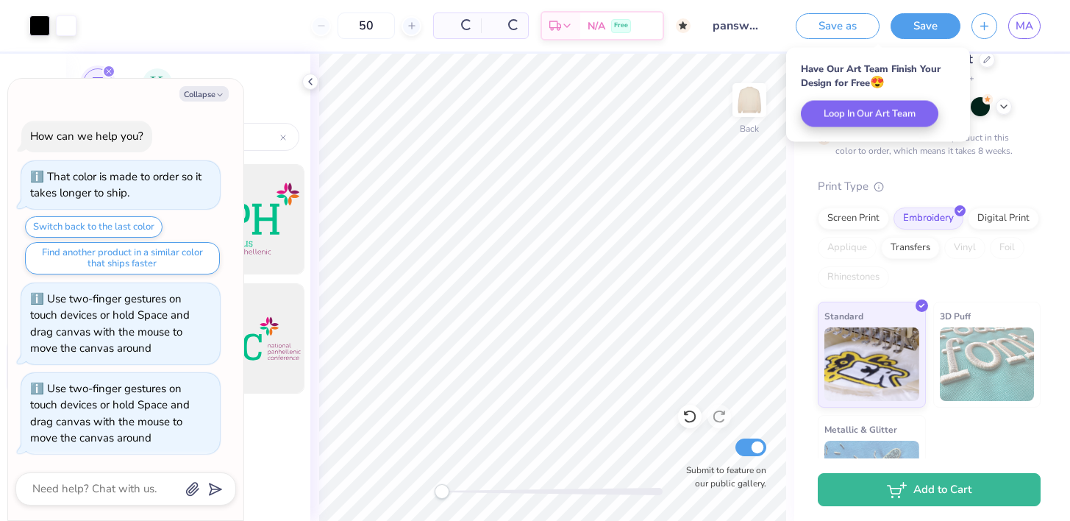
type textarea "x"
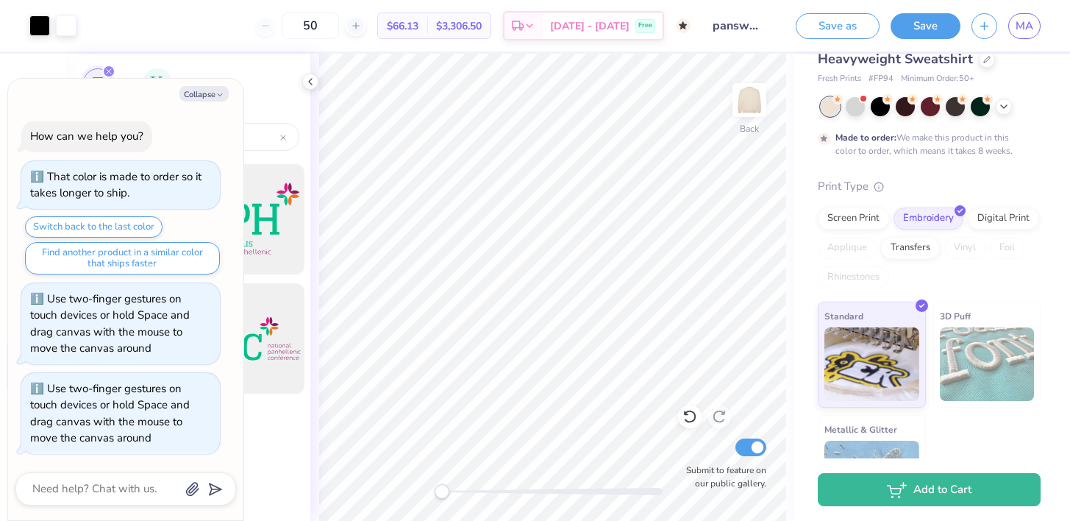
click at [482, 27] on span "$3,306.50" at bounding box center [459, 25] width 46 height 15
click at [419, 31] on span "$66.13" at bounding box center [403, 25] width 32 height 15
click at [339, 24] on input "50" at bounding box center [310, 26] width 57 height 26
type input "5"
type textarea "x"
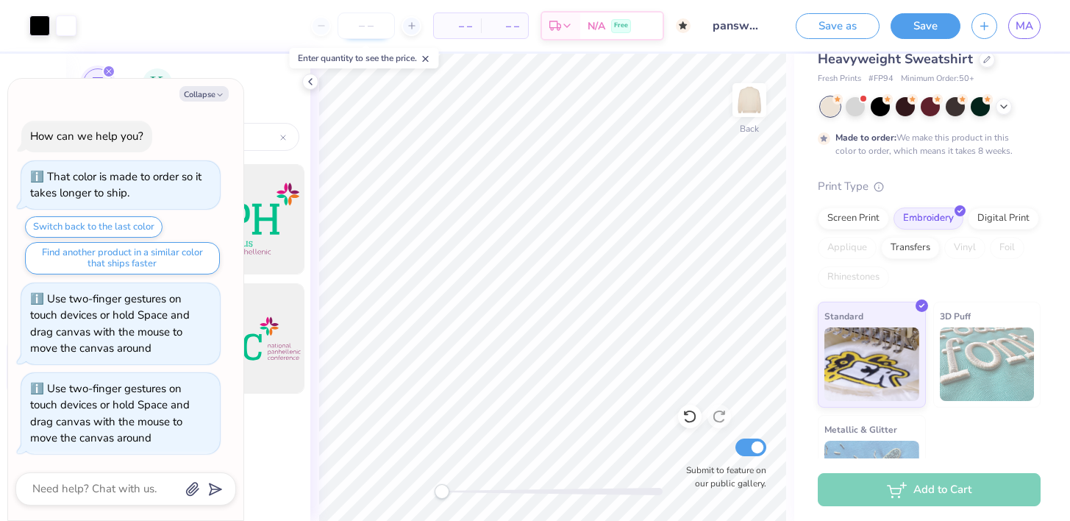
type input "8"
type textarea "x"
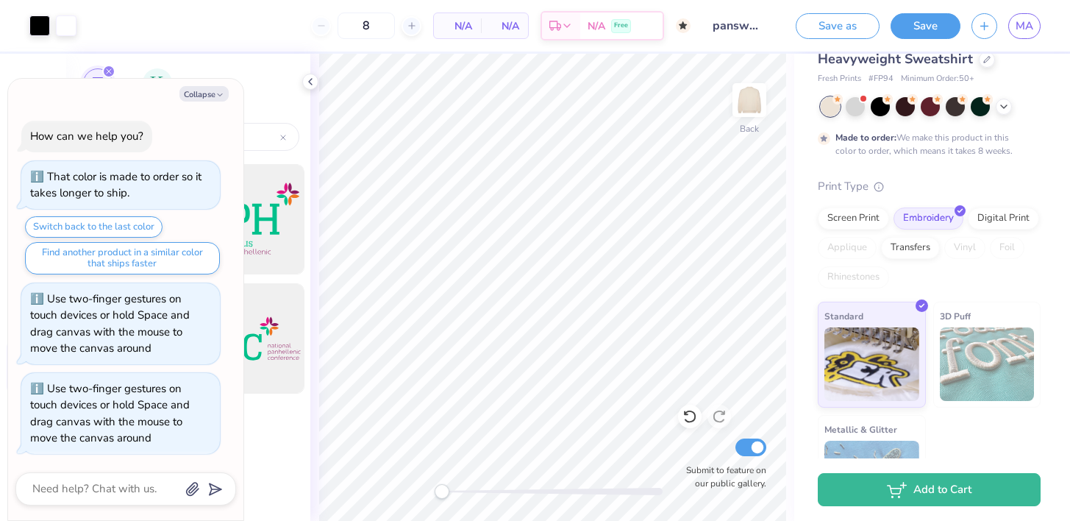
type input "50"
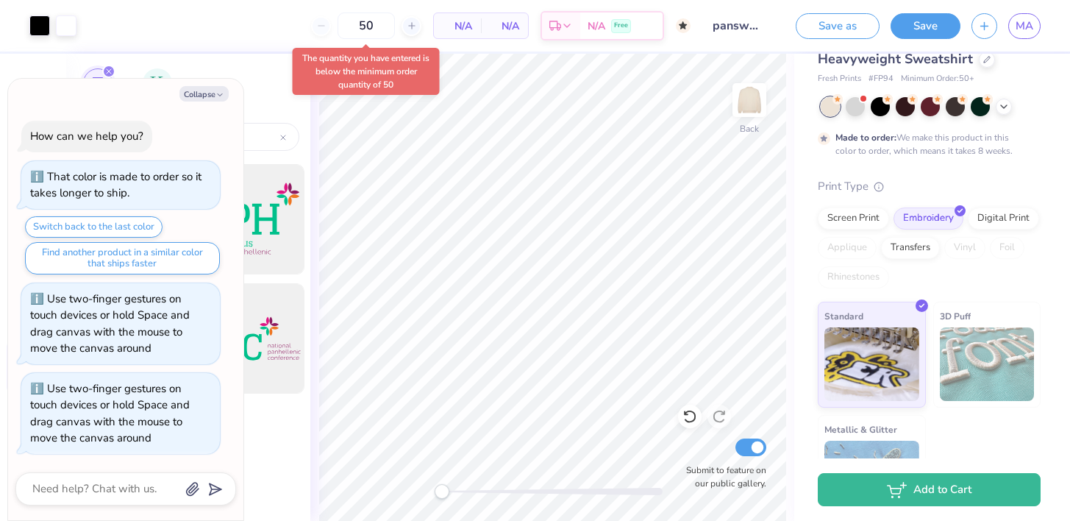
click at [434, 97] on body "Art colors 50 N/A Per Item N/A Total Est. Delivery N/A Free Design Title panswe…" at bounding box center [535, 260] width 1070 height 521
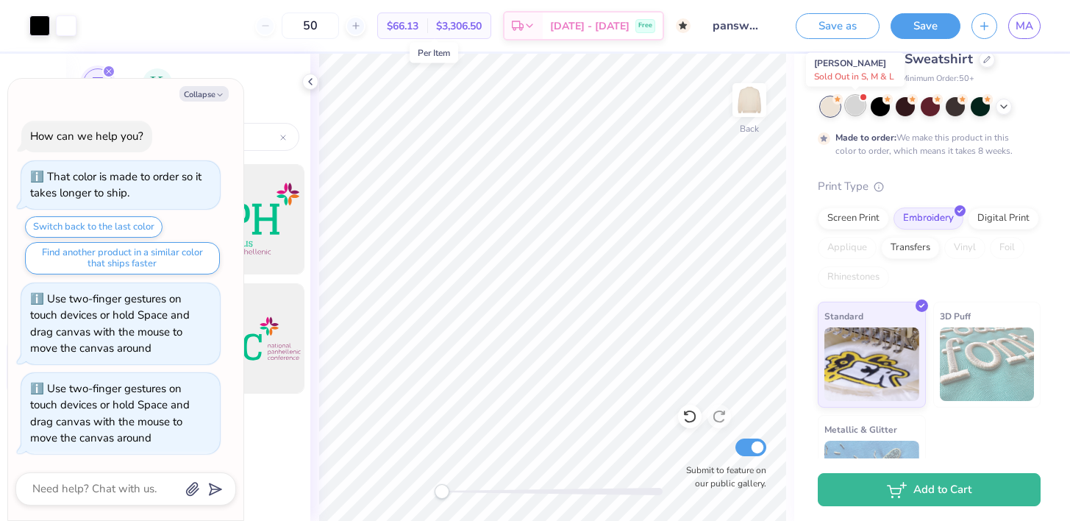
click at [856, 98] on div at bounding box center [855, 105] width 19 height 19
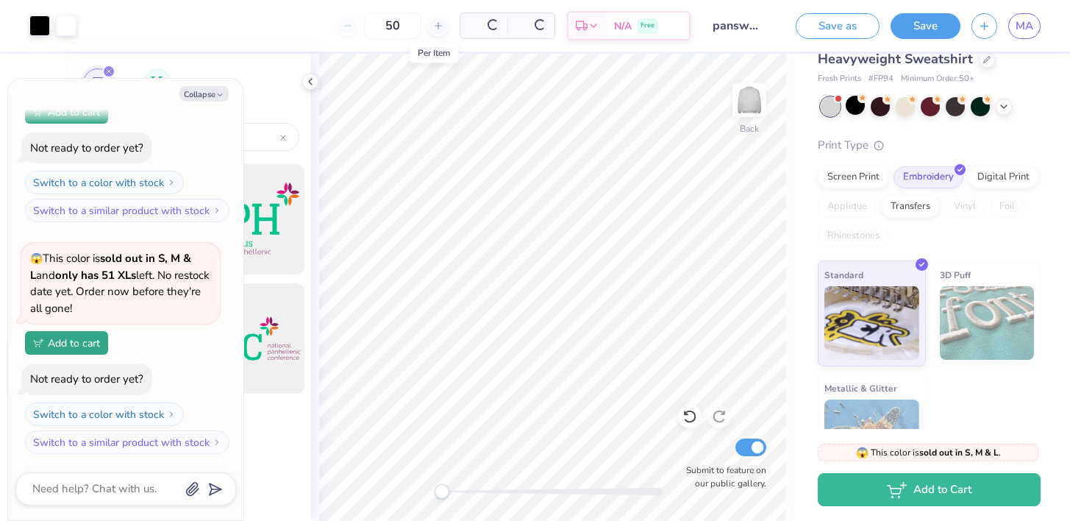
scroll to position [642, 0]
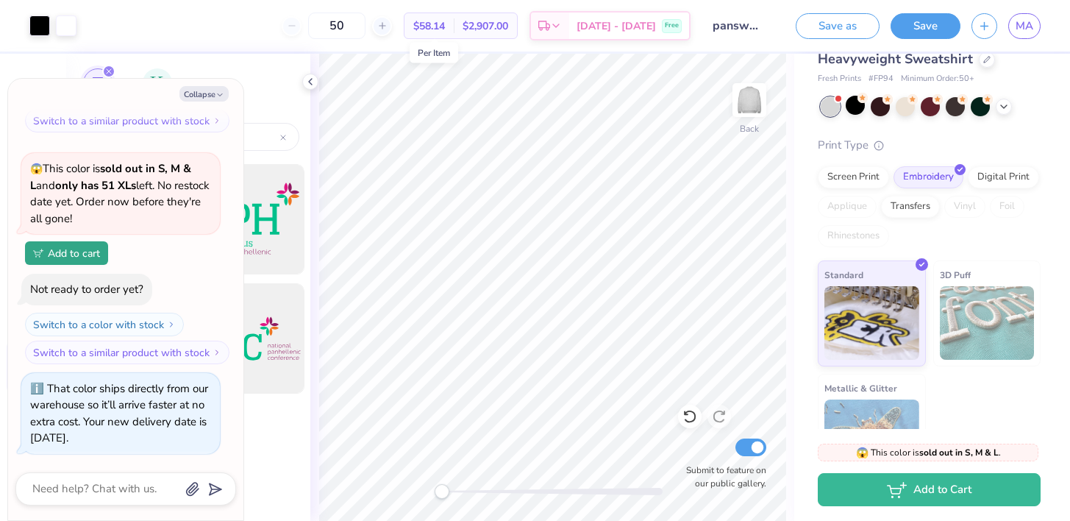
click at [319, 26] on div "50" at bounding box center [337, 26] width 110 height 26
click at [315, 26] on div "50" at bounding box center [337, 26] width 110 height 26
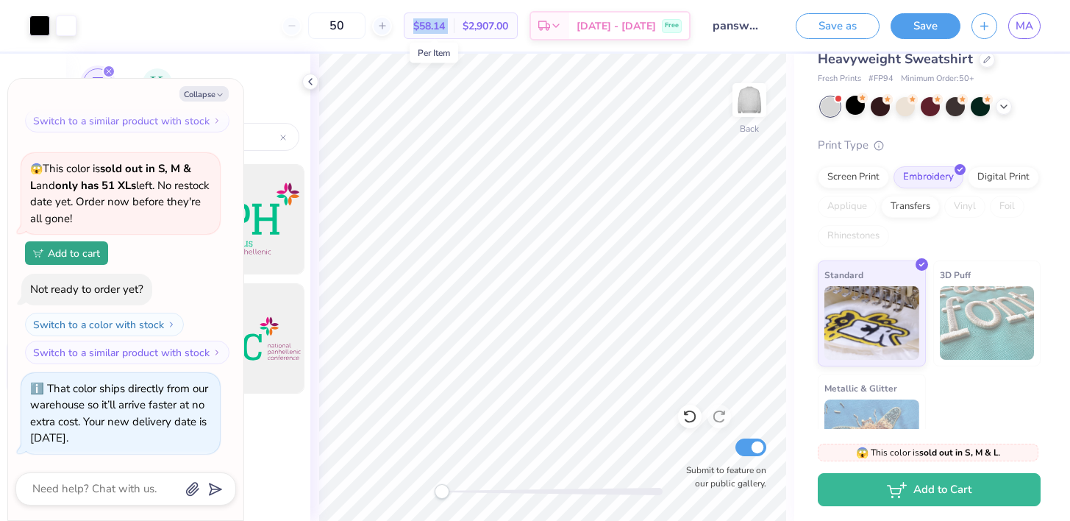
click at [315, 26] on div "50" at bounding box center [337, 26] width 110 height 26
click at [35, 28] on div at bounding box center [39, 24] width 21 height 21
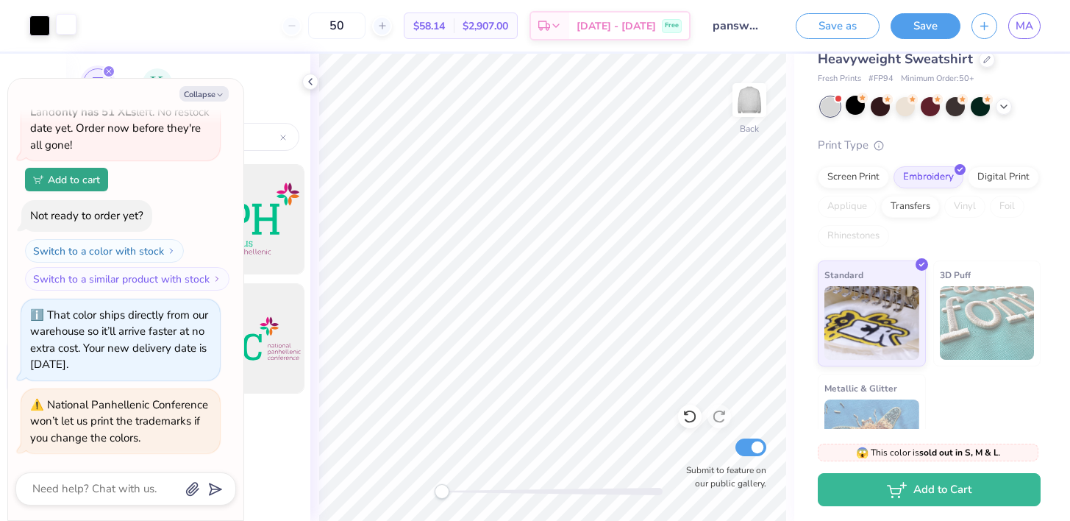
click at [77, 26] on div at bounding box center [66, 24] width 21 height 21
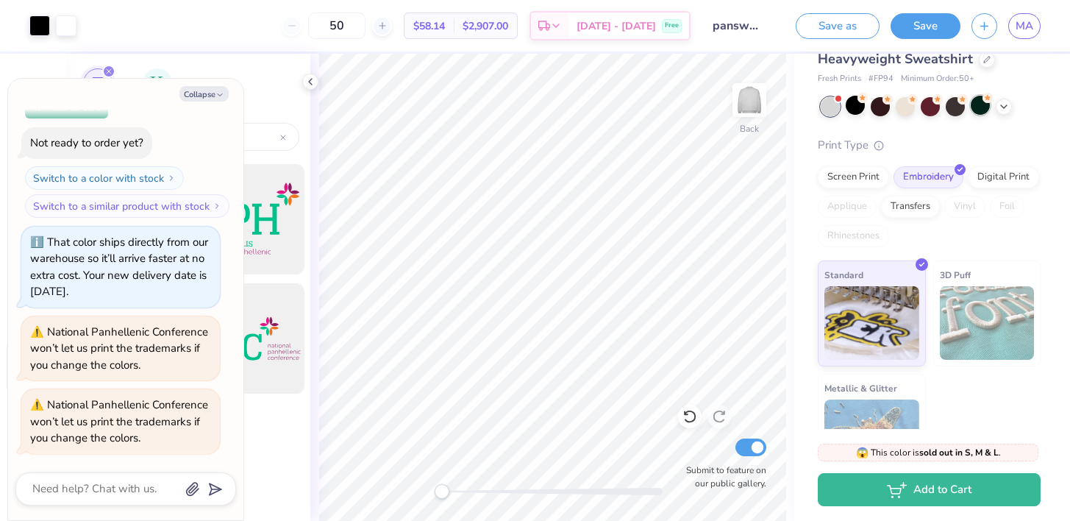
click at [978, 102] on div at bounding box center [980, 105] width 19 height 19
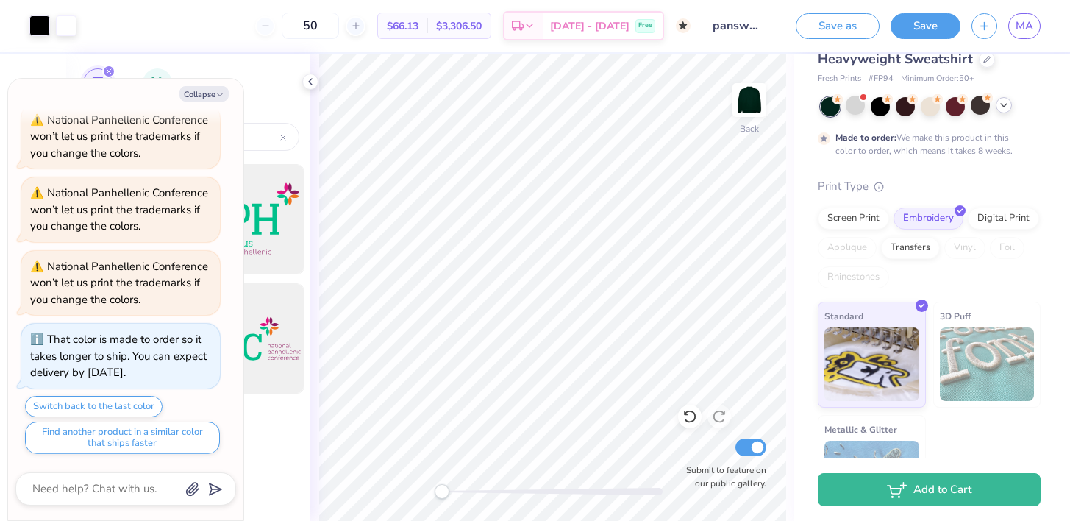
click at [1002, 110] on icon at bounding box center [1004, 105] width 12 height 12
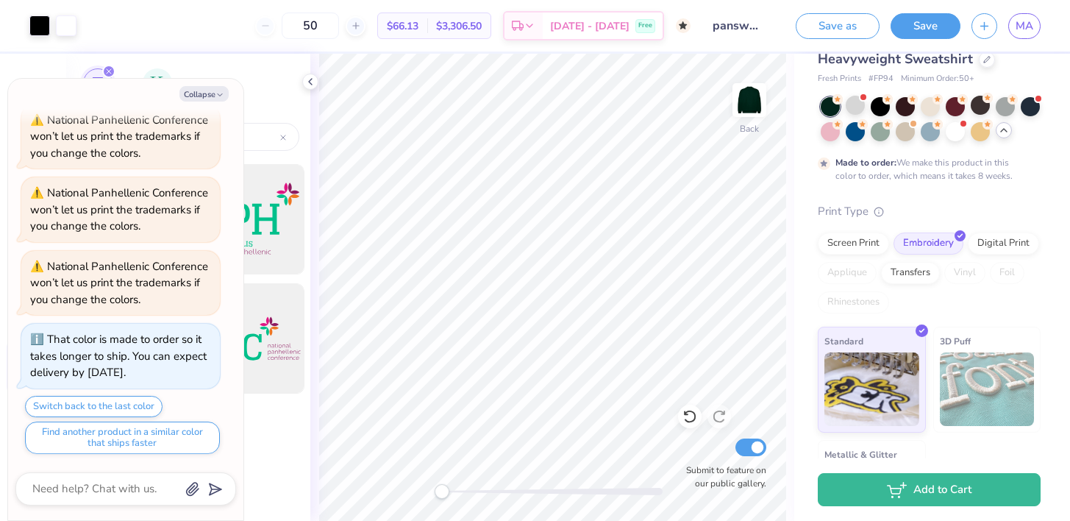
click at [1000, 141] on div "Made to order: We make this product in this color to order, which means it take…" at bounding box center [929, 139] width 223 height 85
click at [964, 135] on div at bounding box center [955, 130] width 19 height 19
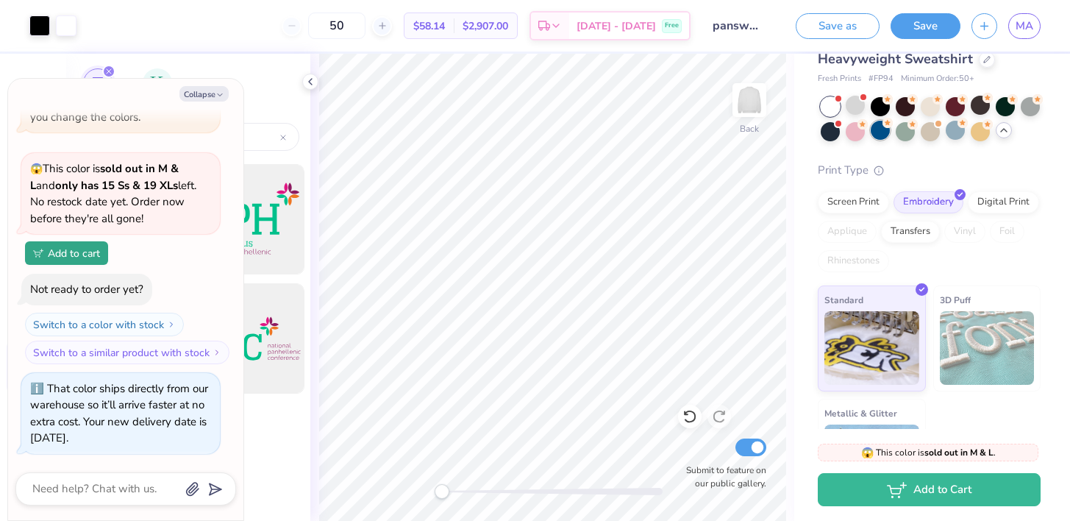
click at [887, 129] on div at bounding box center [880, 130] width 19 height 19
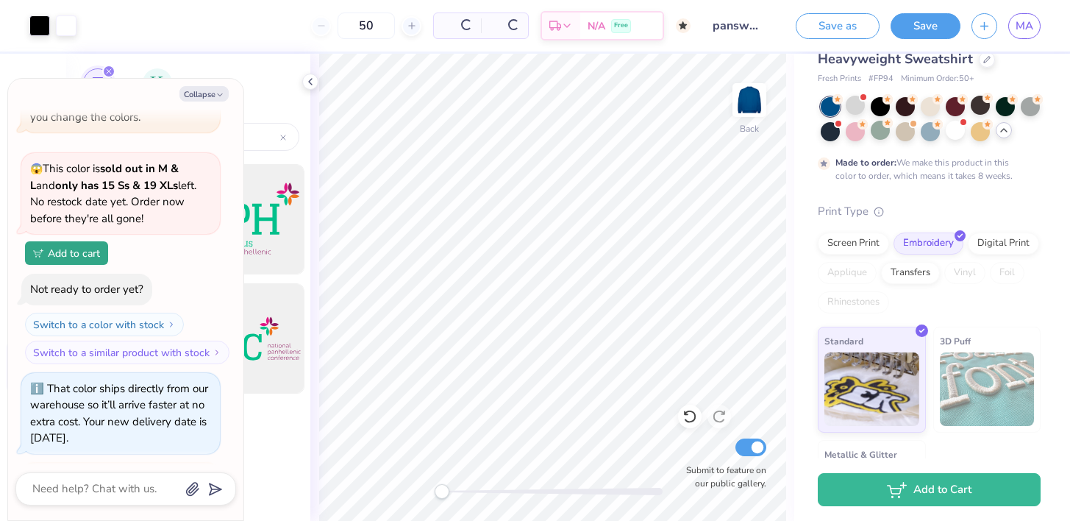
type textarea "x"
